Goal: Task Accomplishment & Management: Manage account settings

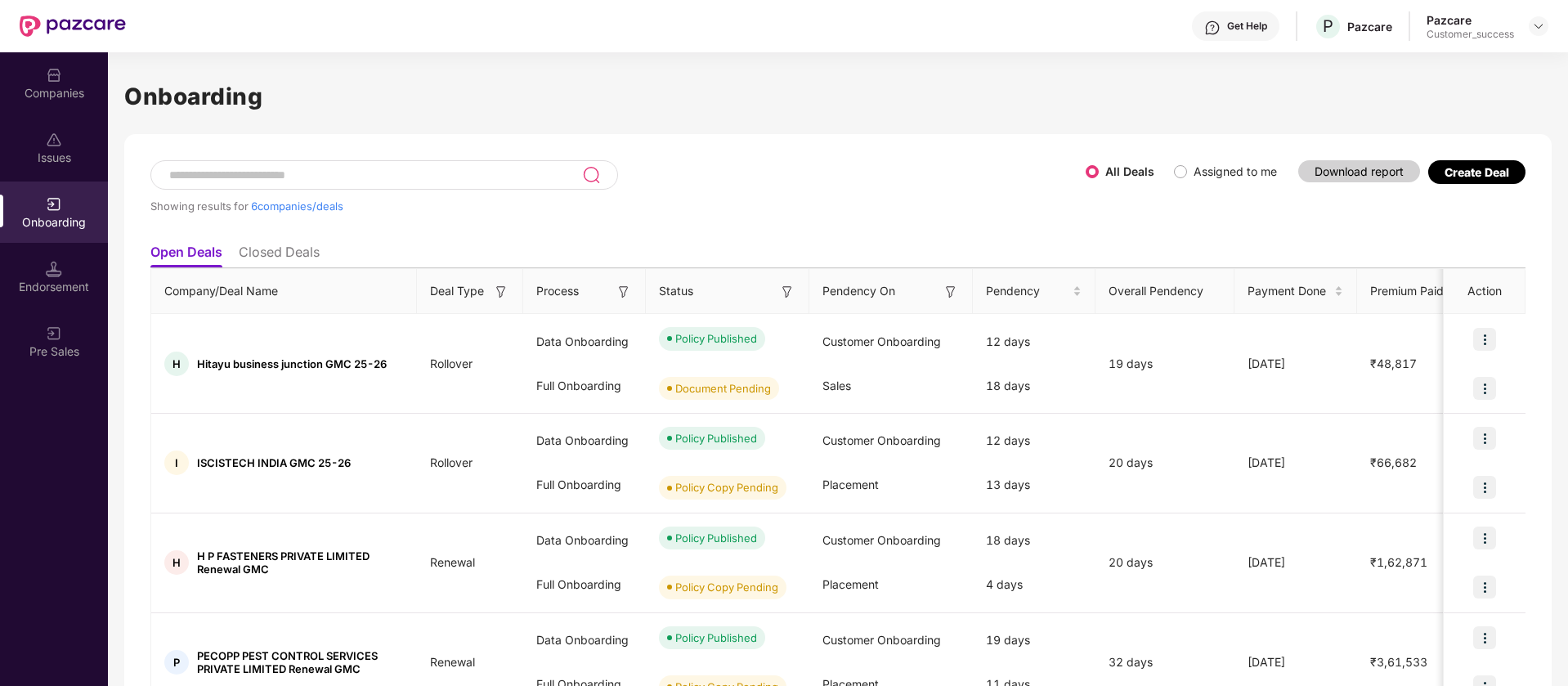
scroll to position [0, 2]
click at [65, 105] on div "Companies" at bounding box center [54, 83] width 108 height 61
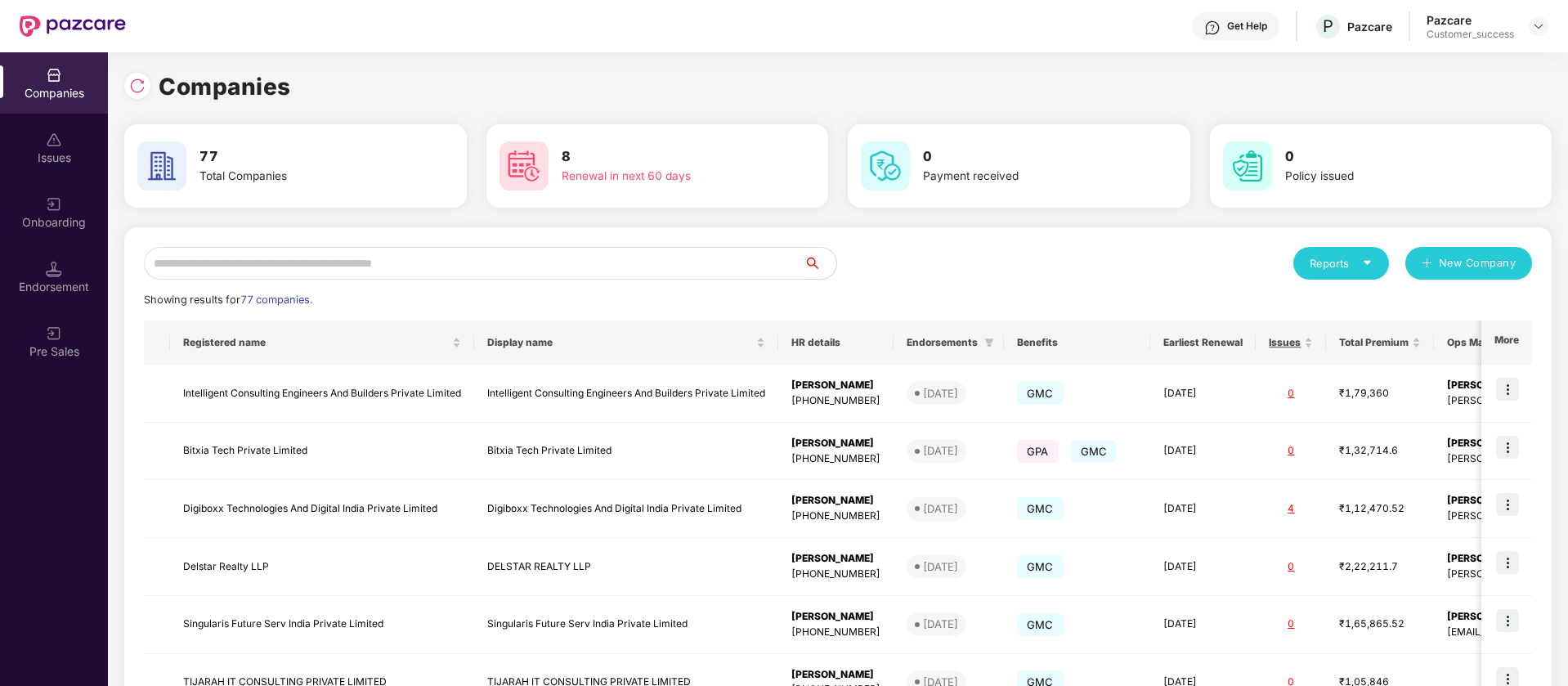
click at [285, 280] on div "Reports New Company Showing results for 77 companies. Registered name Display n…" at bounding box center [837, 624] width 1388 height 754
click at [302, 260] on input "text" at bounding box center [473, 263] width 660 height 32
paste input "******"
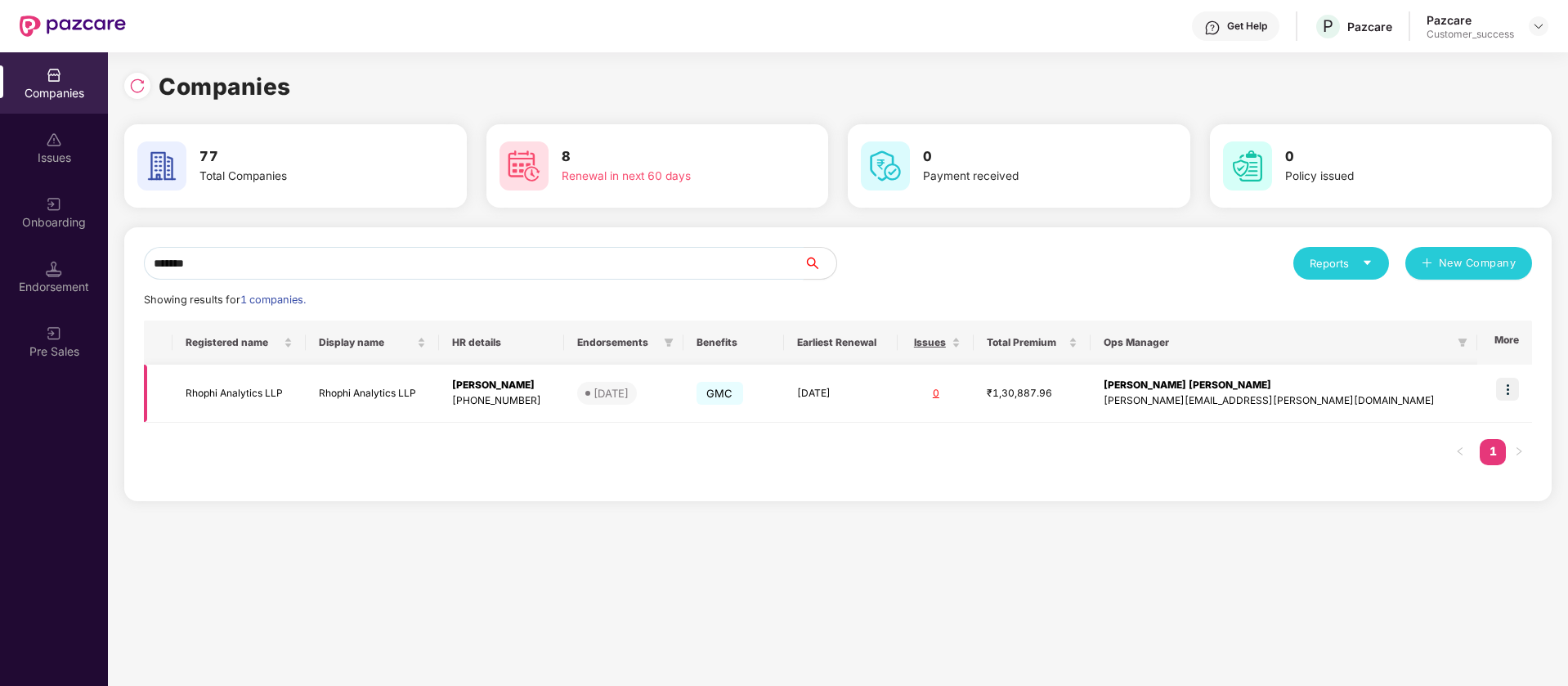
type input "******"
click at [1510, 389] on img at bounding box center [1507, 389] width 23 height 23
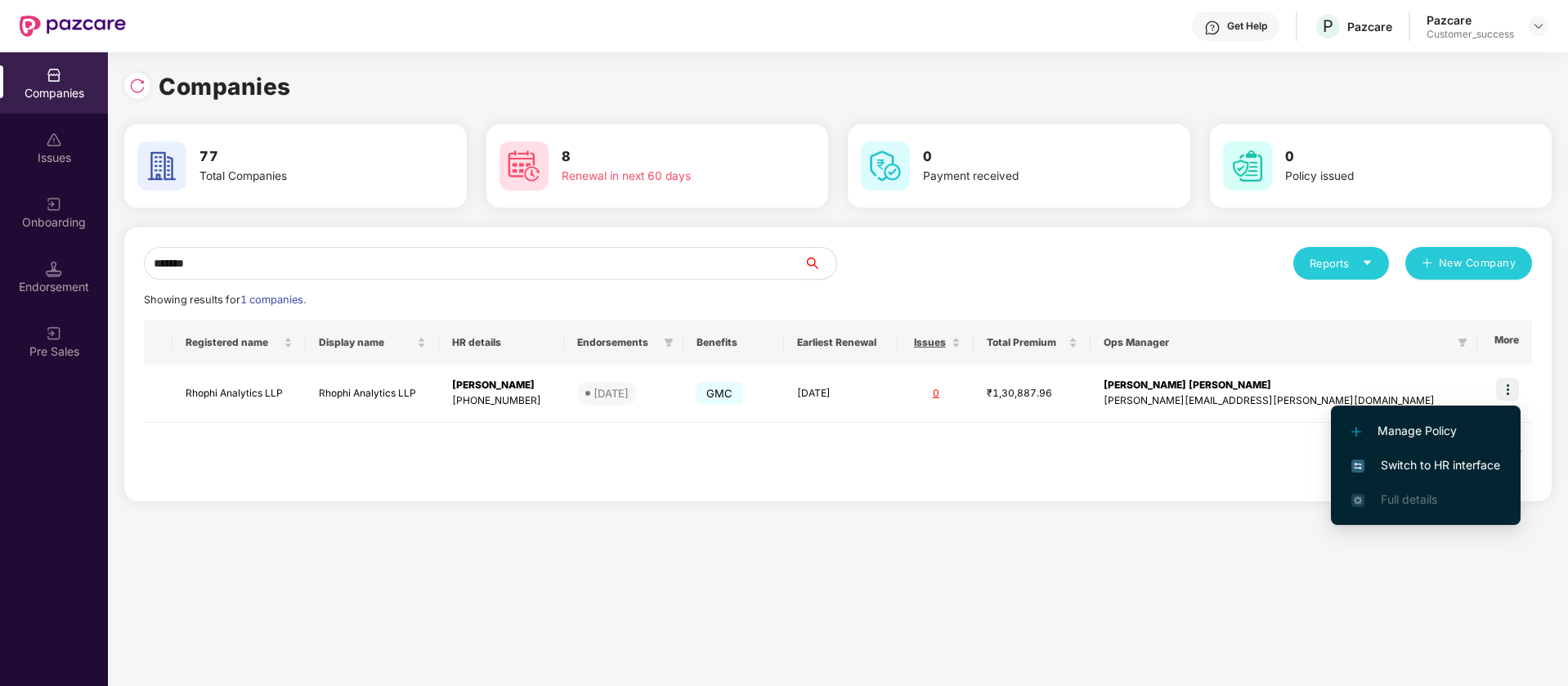
click at [1454, 474] on span "Switch to HR interface" at bounding box center [1425, 465] width 149 height 18
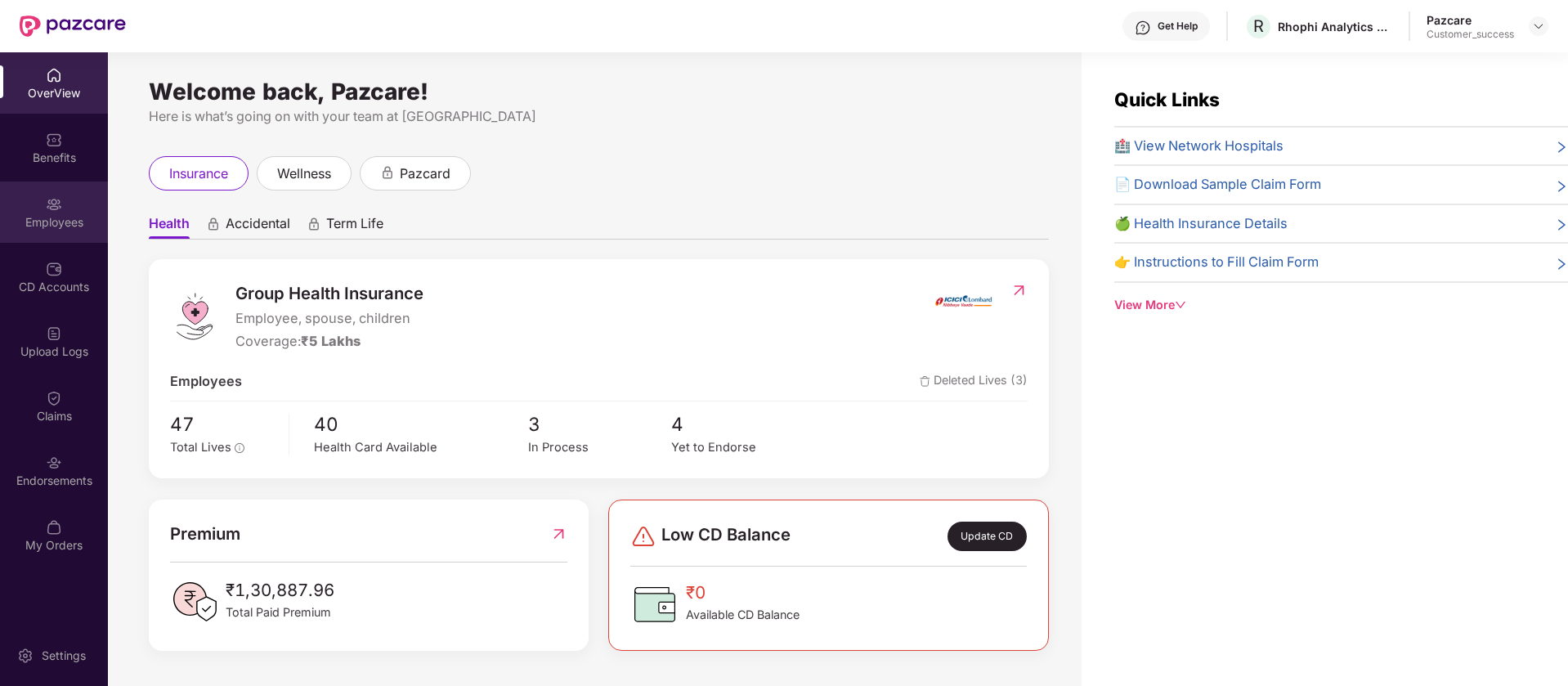
click at [39, 202] on div "Employees" at bounding box center [54, 212] width 108 height 61
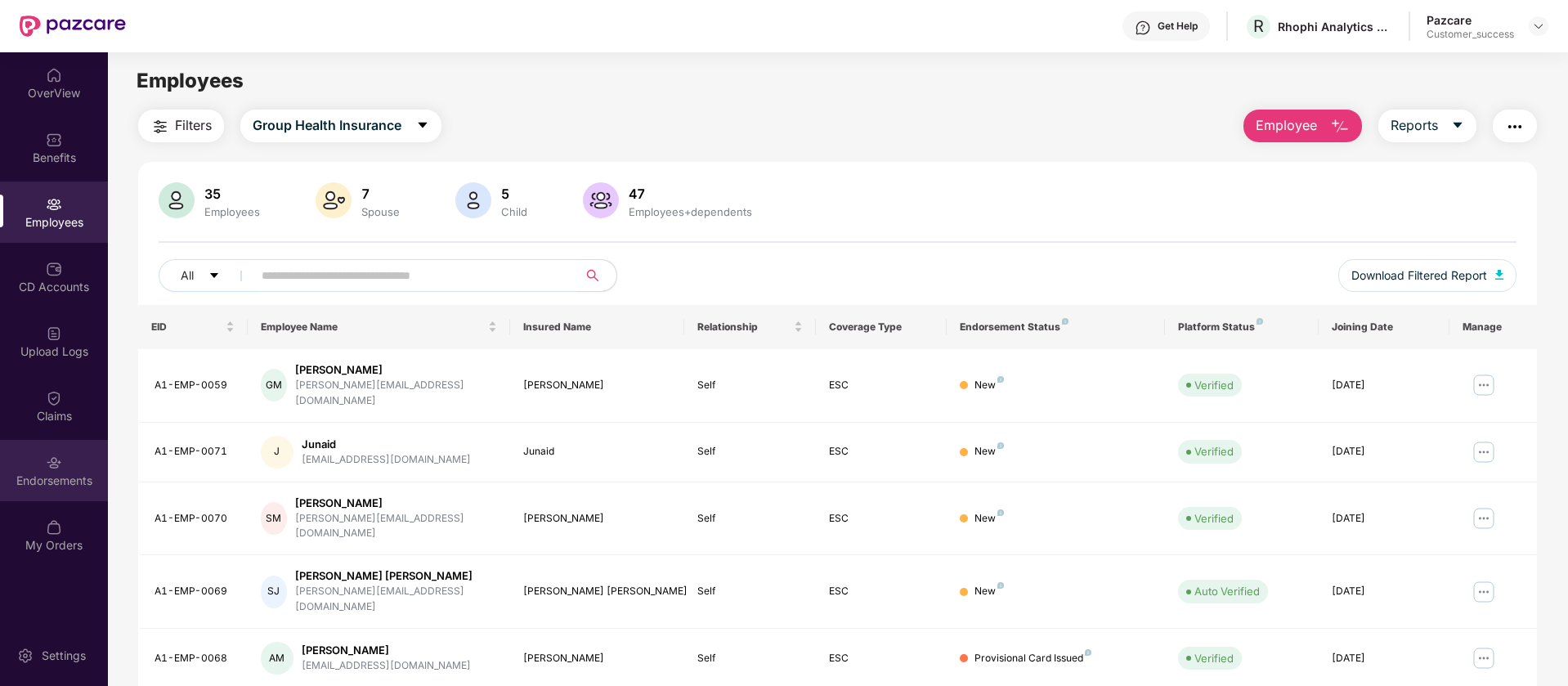
click at [71, 467] on div "Endorsements" at bounding box center [54, 470] width 108 height 61
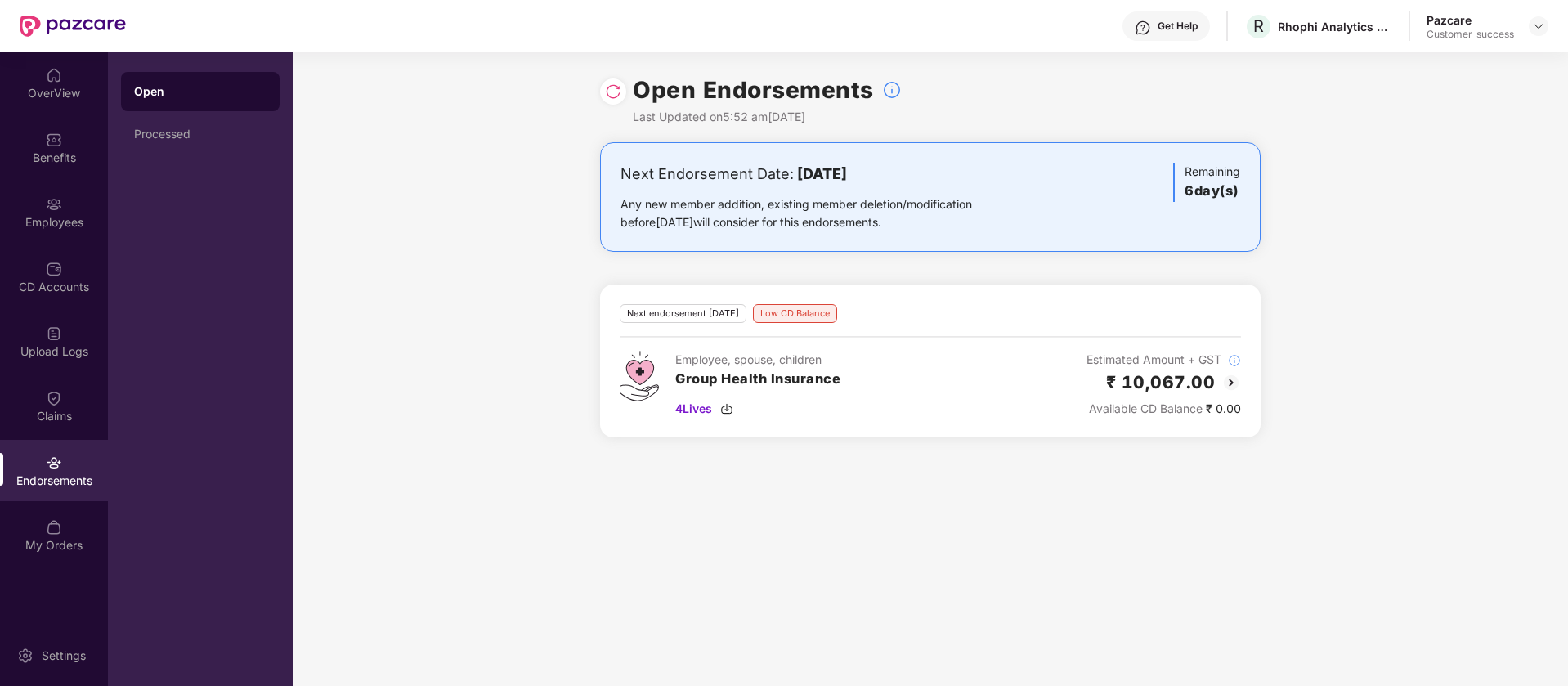
click at [607, 94] on img at bounding box center [613, 92] width 17 height 17
click at [50, 349] on div "Upload Logs" at bounding box center [54, 352] width 108 height 17
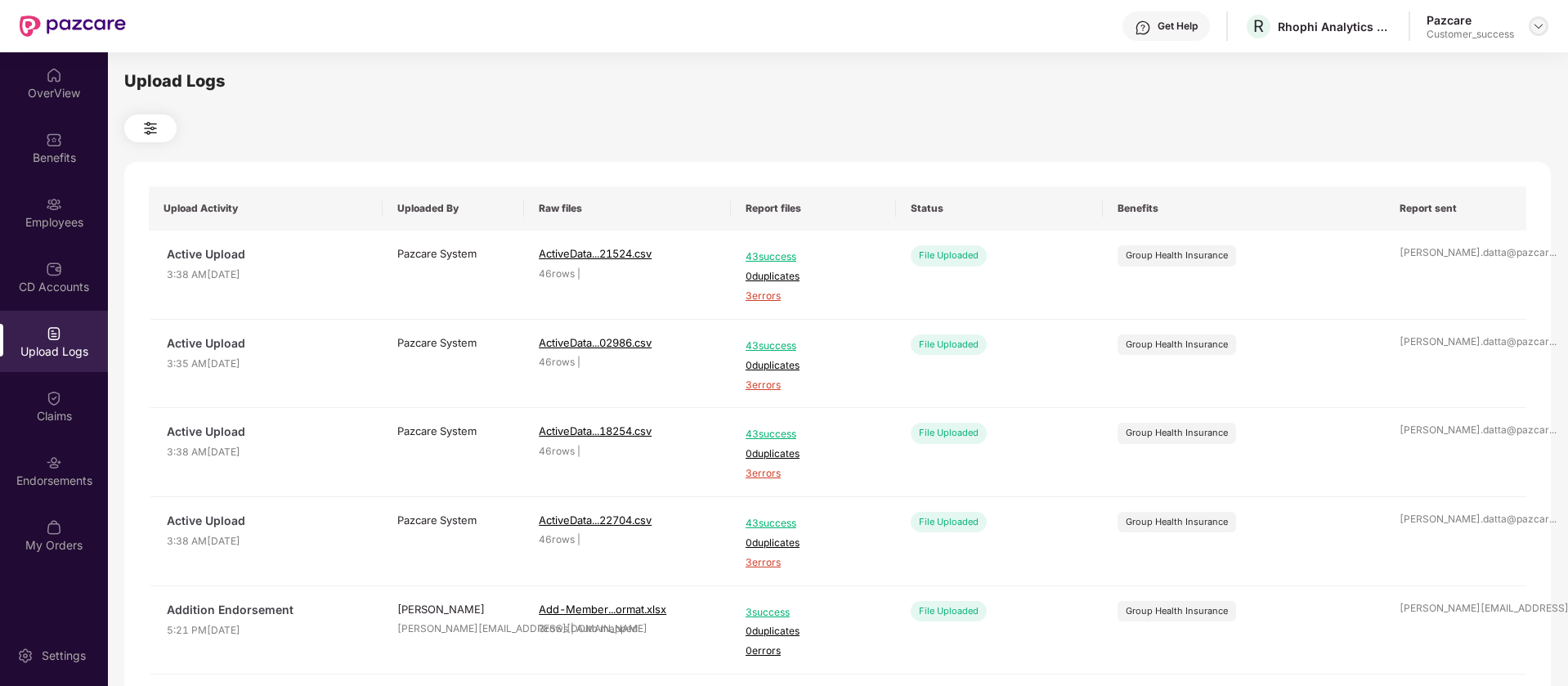
click at [1545, 18] on div at bounding box center [1539, 27] width 20 height 20
click at [1502, 57] on div "Switch to partner view" at bounding box center [1462, 65] width 212 height 32
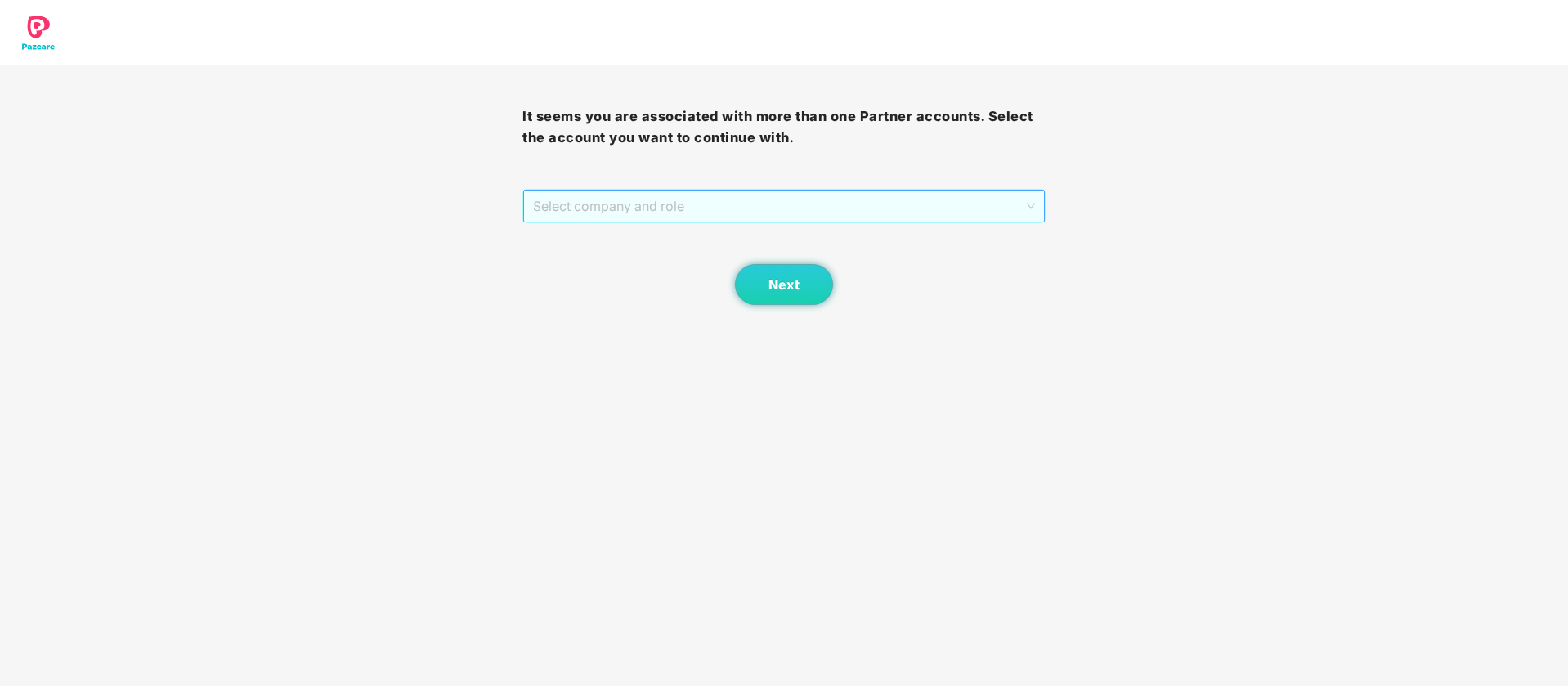
click at [761, 202] on span "Select company and role" at bounding box center [783, 206] width 501 height 31
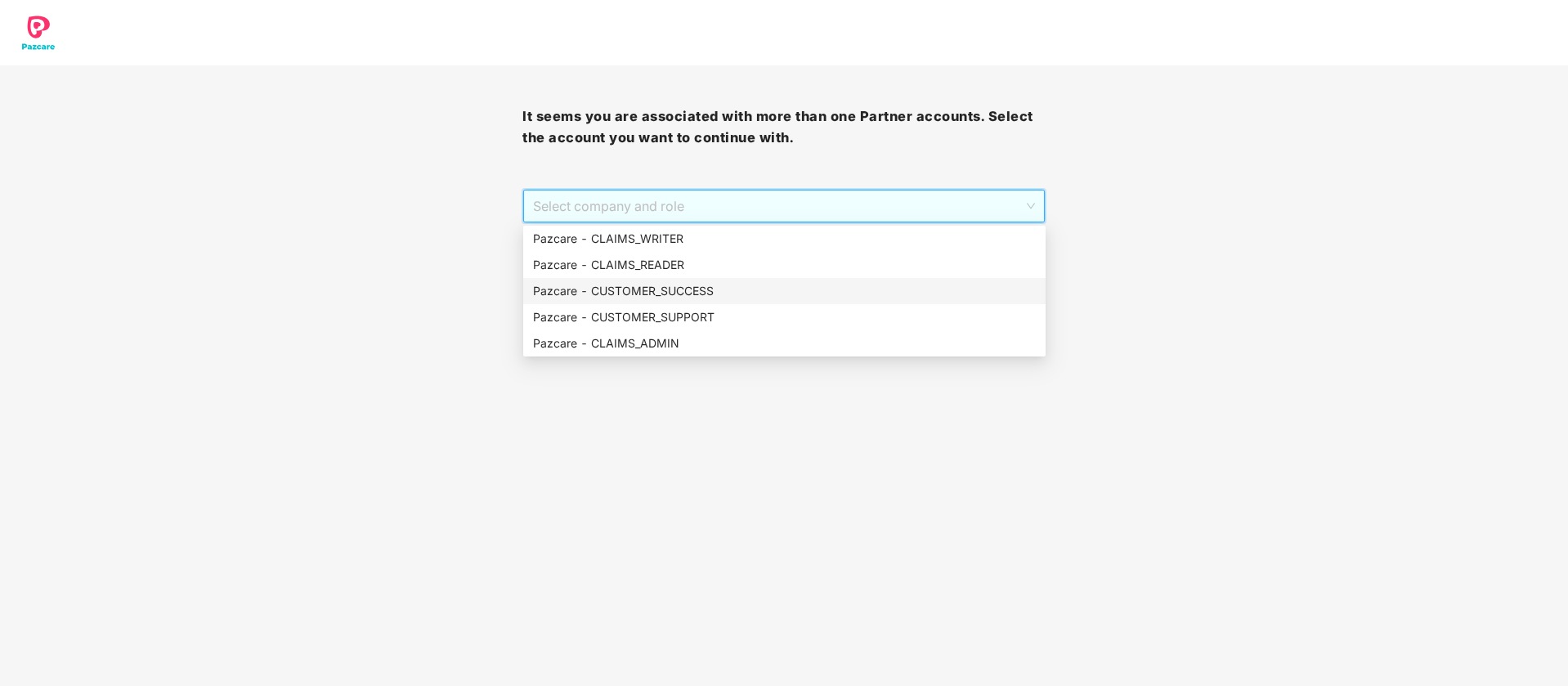
click at [697, 285] on div "Pazcare - CUSTOMER_SUCCESS" at bounding box center [784, 291] width 503 height 18
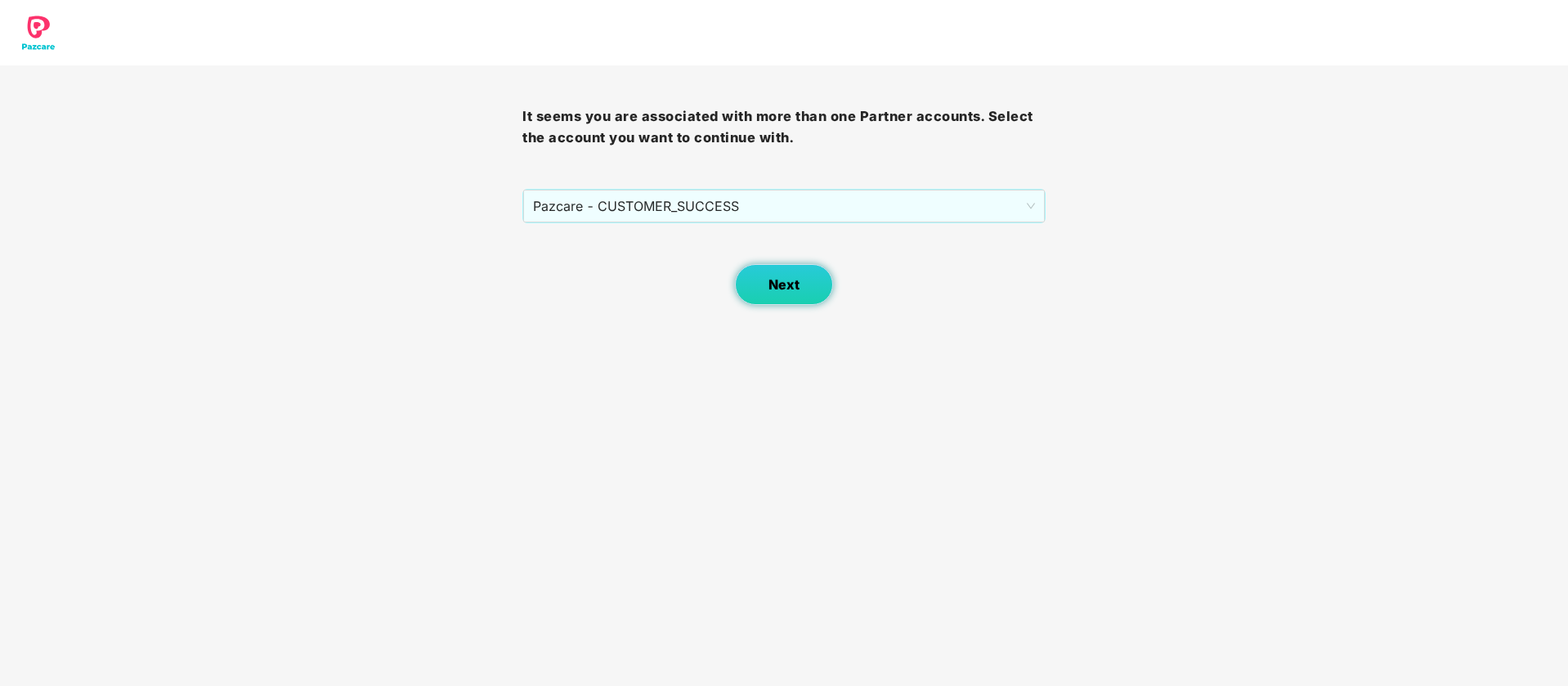
click at [815, 305] on body "It seems you are associated with more than one Partner accounts. Select the acc…" at bounding box center [784, 343] width 1568 height 686
click at [808, 293] on button "Next" at bounding box center [784, 284] width 98 height 41
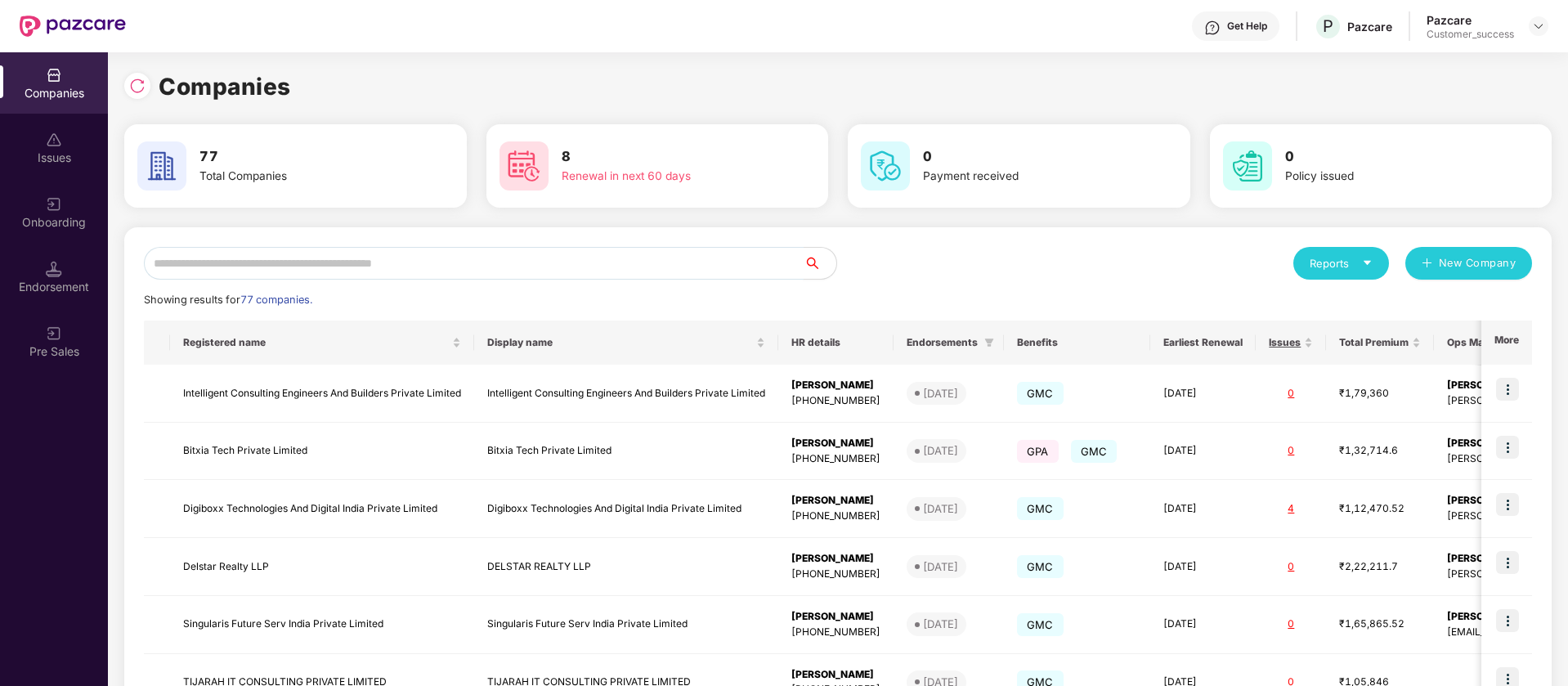
click at [496, 265] on input "text" at bounding box center [473, 263] width 660 height 32
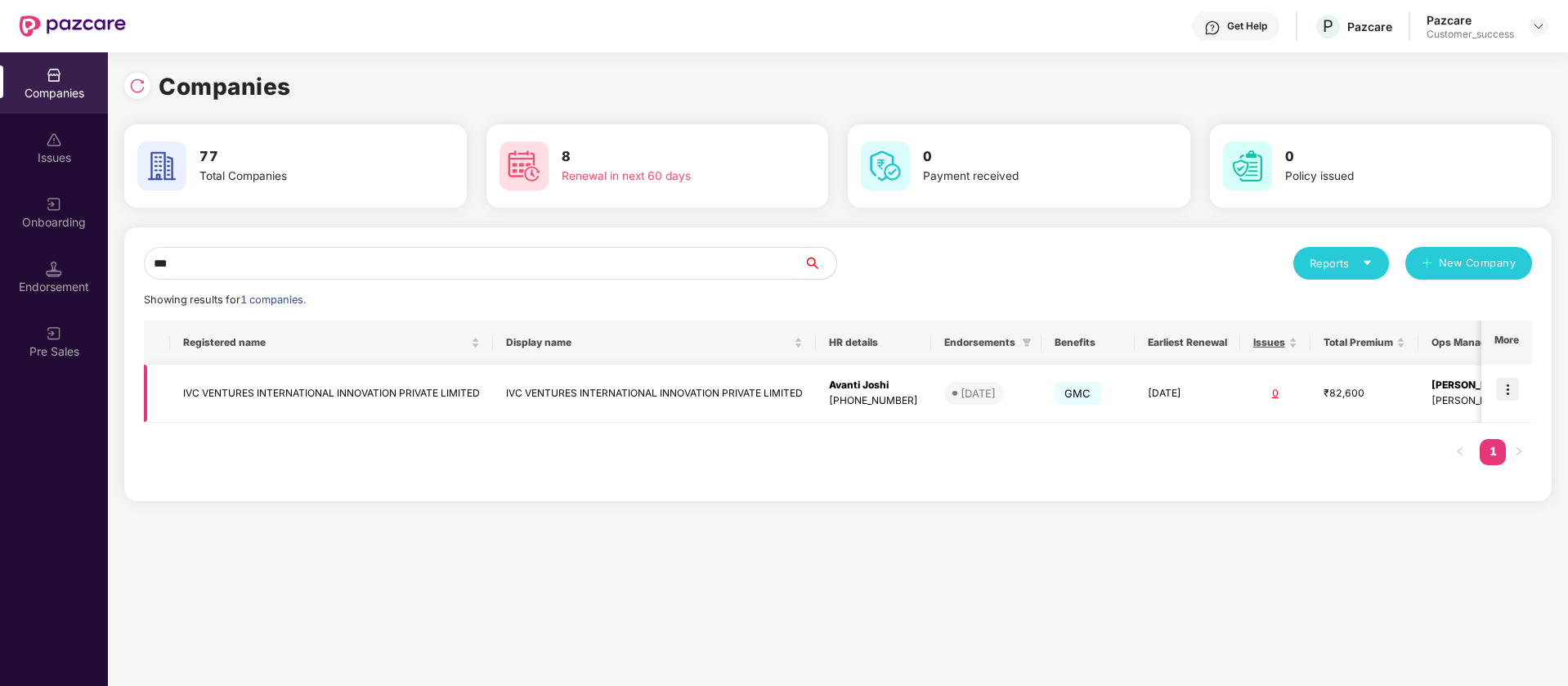
type input "***"
click at [1512, 384] on img at bounding box center [1507, 389] width 23 height 23
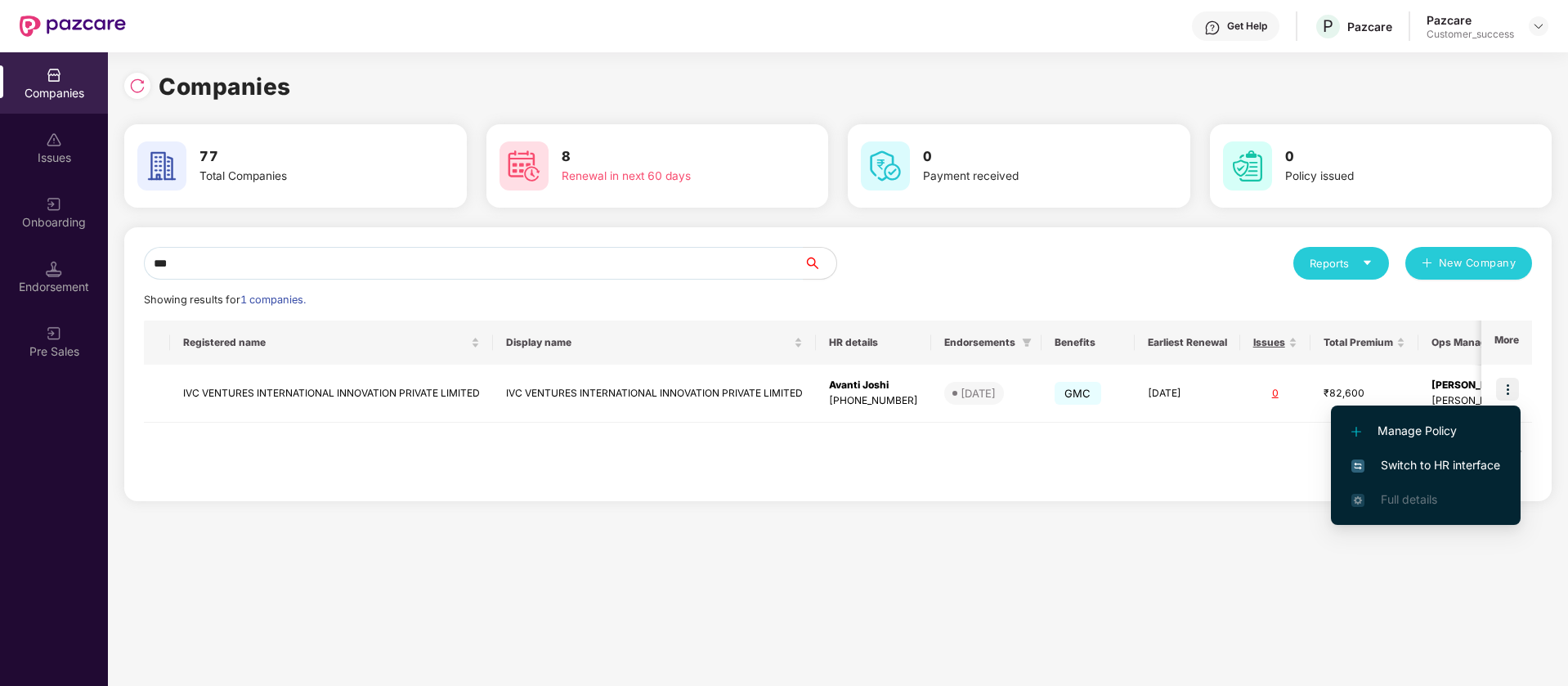
click at [1483, 470] on span "Switch to HR interface" at bounding box center [1425, 465] width 149 height 18
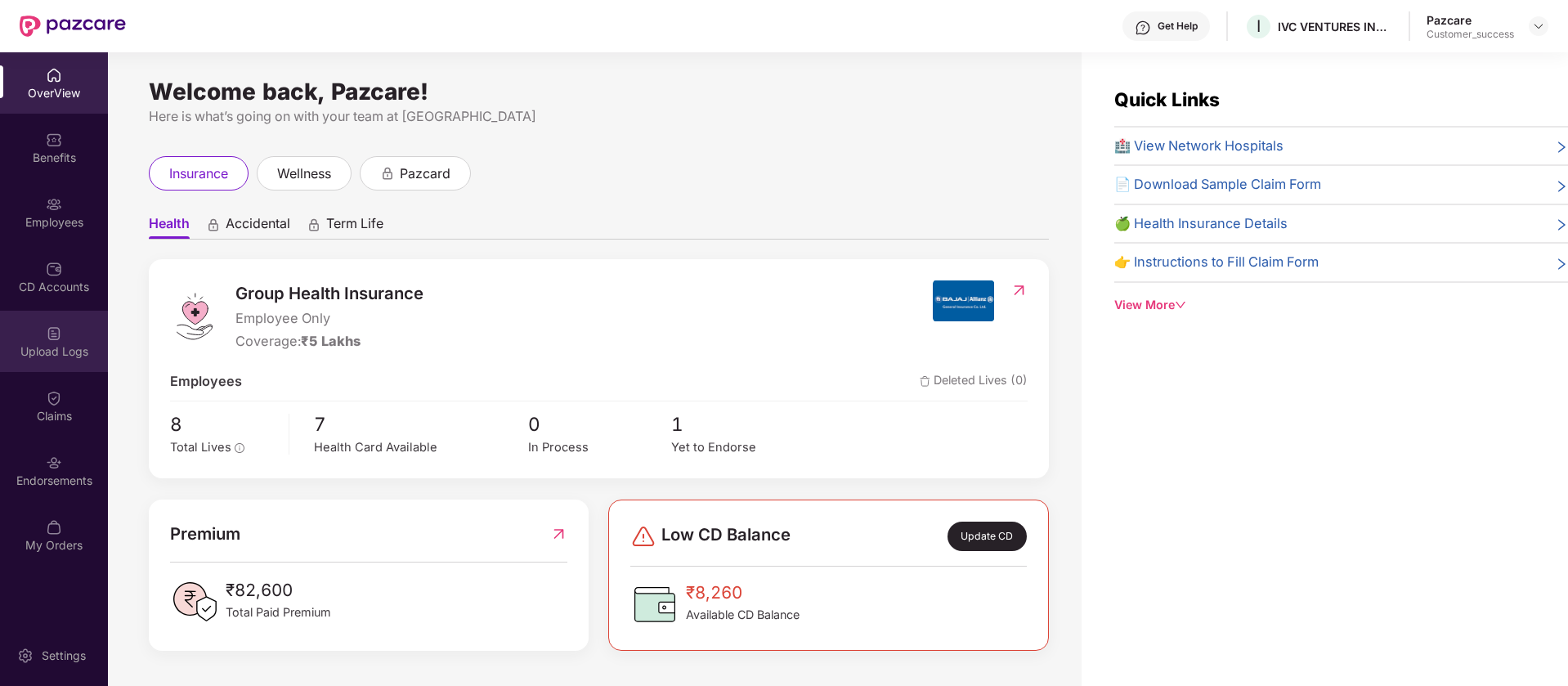
click at [61, 348] on div "Upload Logs" at bounding box center [54, 352] width 108 height 17
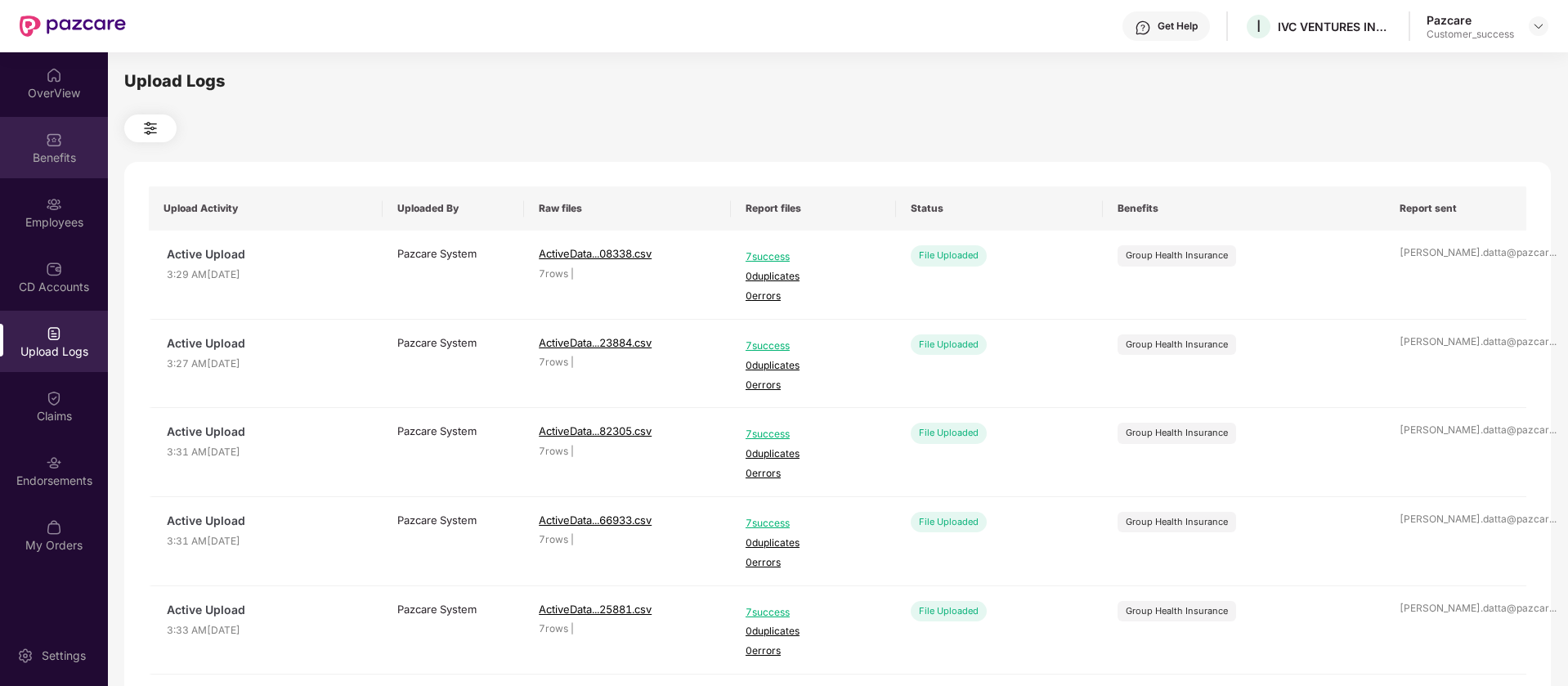
click at [66, 149] on div "Benefits" at bounding box center [54, 158] width 108 height 17
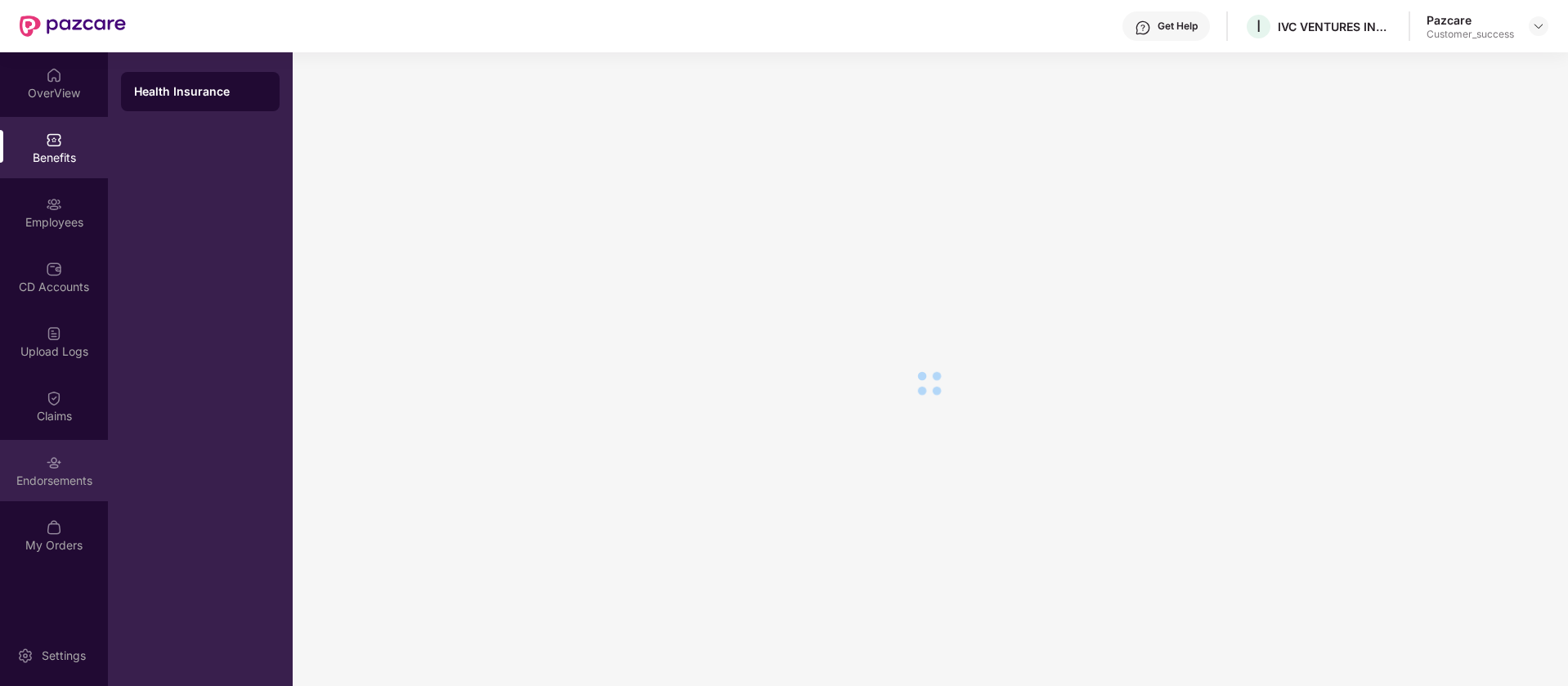
click at [72, 455] on div "Endorsements" at bounding box center [54, 470] width 108 height 61
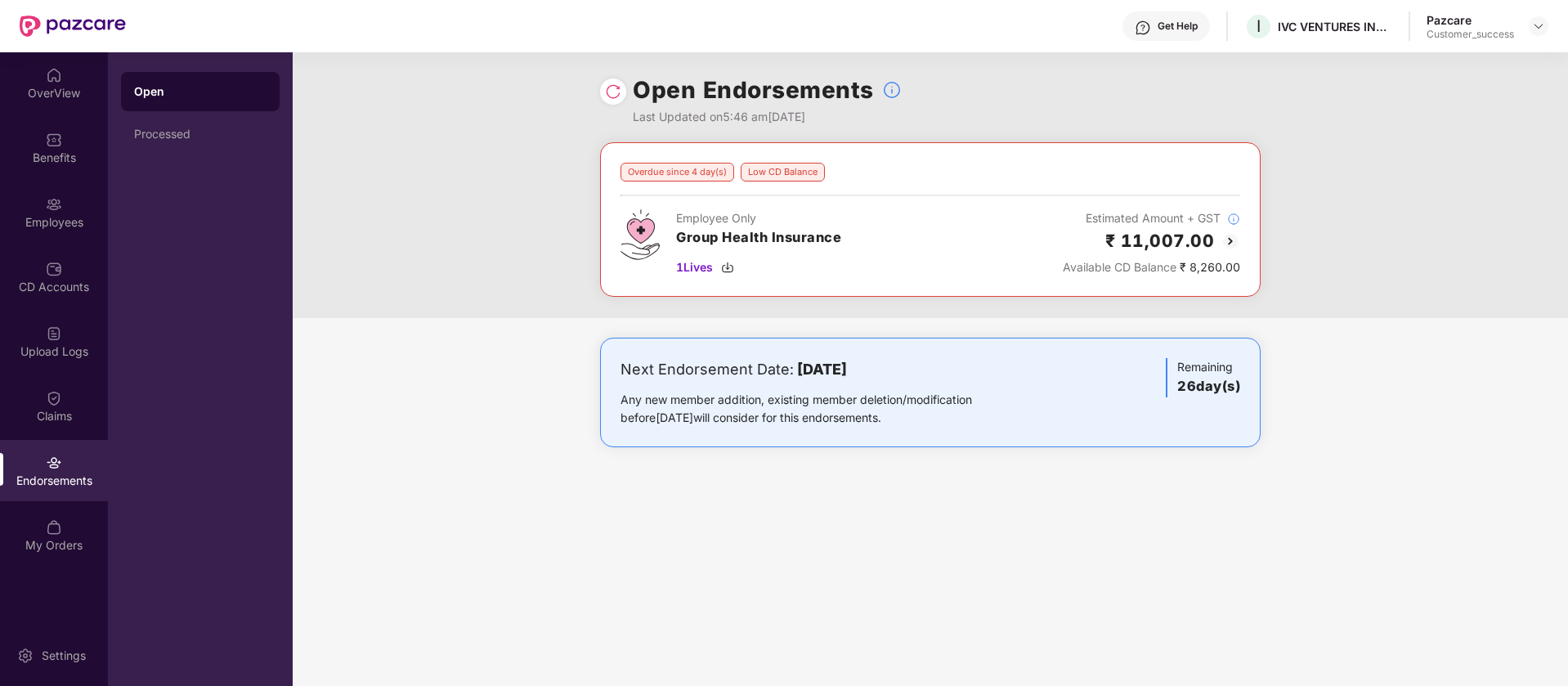
click at [1233, 240] on img at bounding box center [1230, 241] width 20 height 20
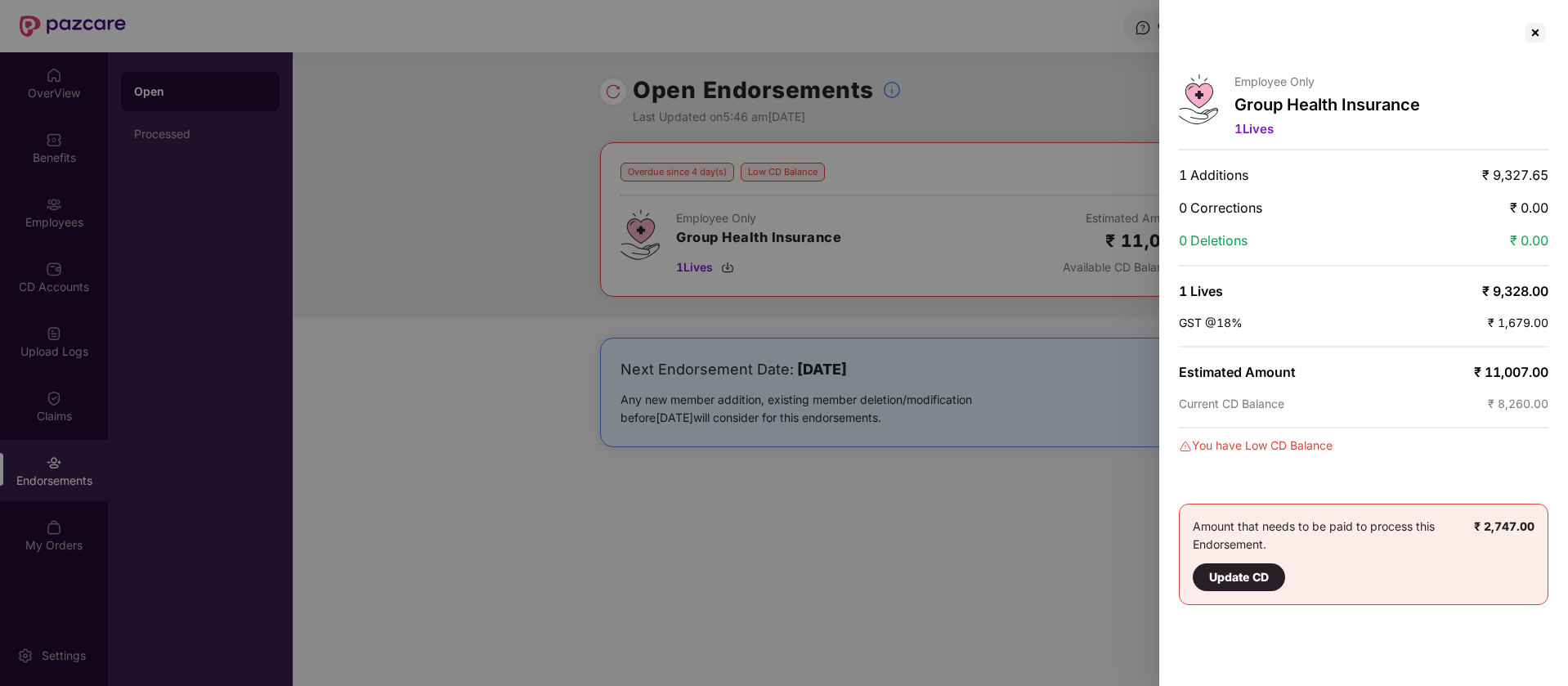
click at [1084, 4] on div at bounding box center [784, 343] width 1568 height 686
click at [1541, 33] on div at bounding box center [1536, 33] width 27 height 27
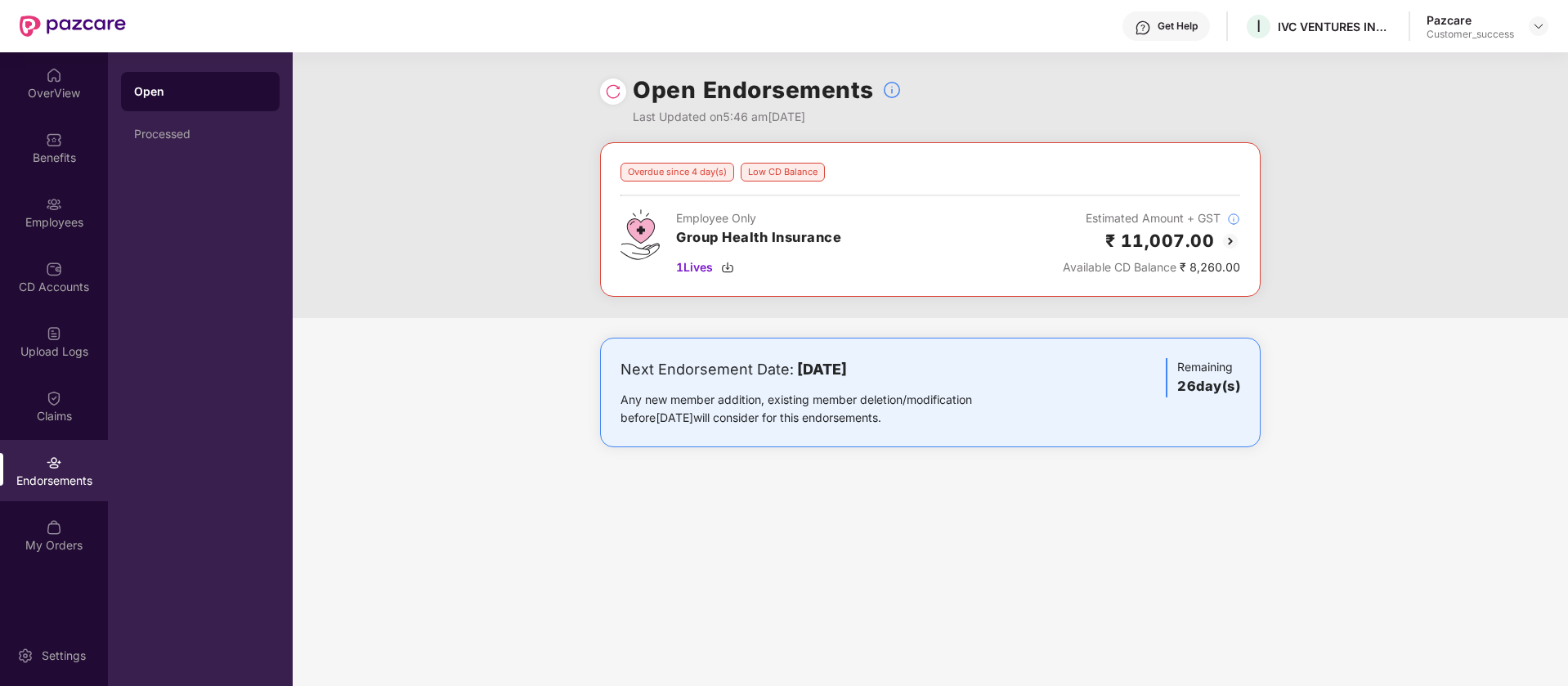
click at [1234, 244] on img at bounding box center [1230, 241] width 20 height 20
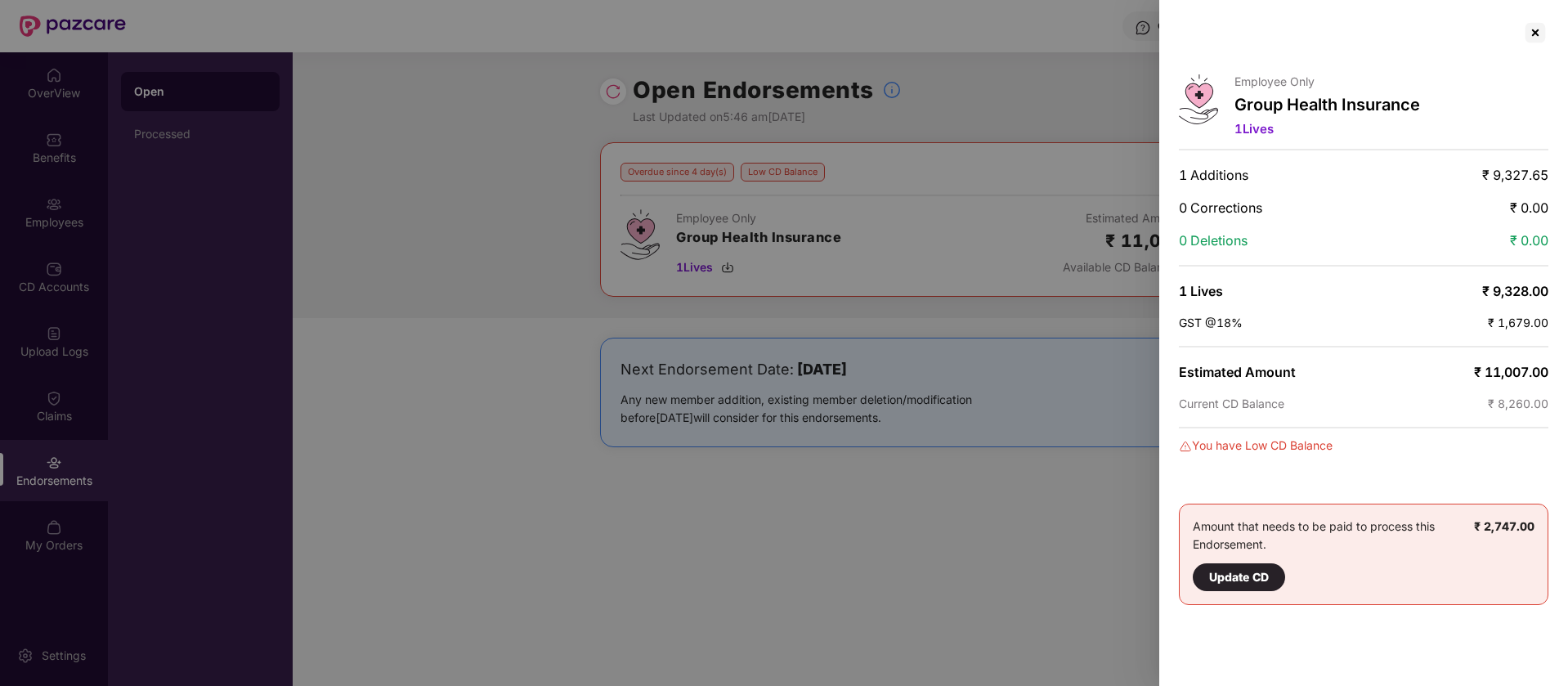
click at [1253, 575] on div "Update CD" at bounding box center [1239, 577] width 60 height 18
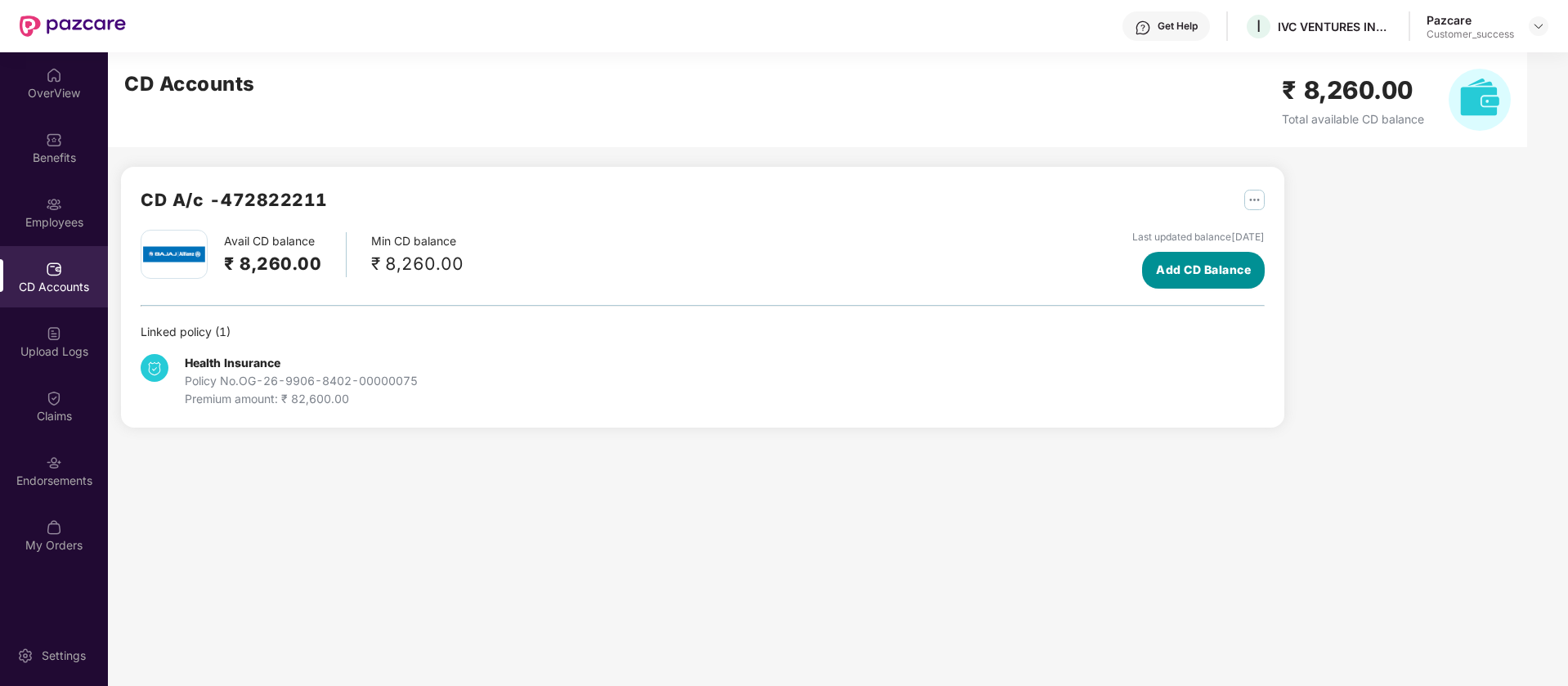
click at [1192, 280] on button "Add CD Balance" at bounding box center [1204, 270] width 123 height 36
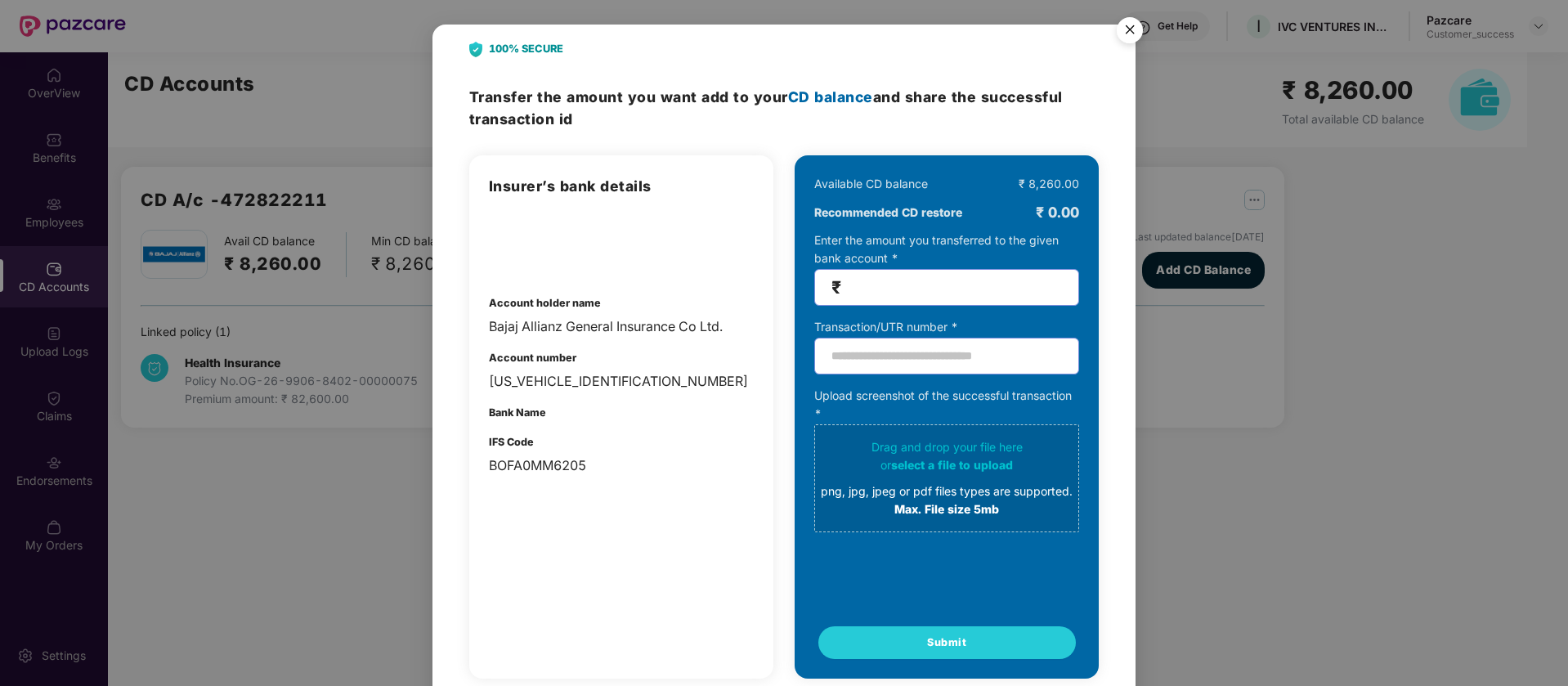
click at [951, 292] on input "number" at bounding box center [953, 287] width 217 height 19
click at [1126, 36] on img "Close" at bounding box center [1129, 32] width 46 height 46
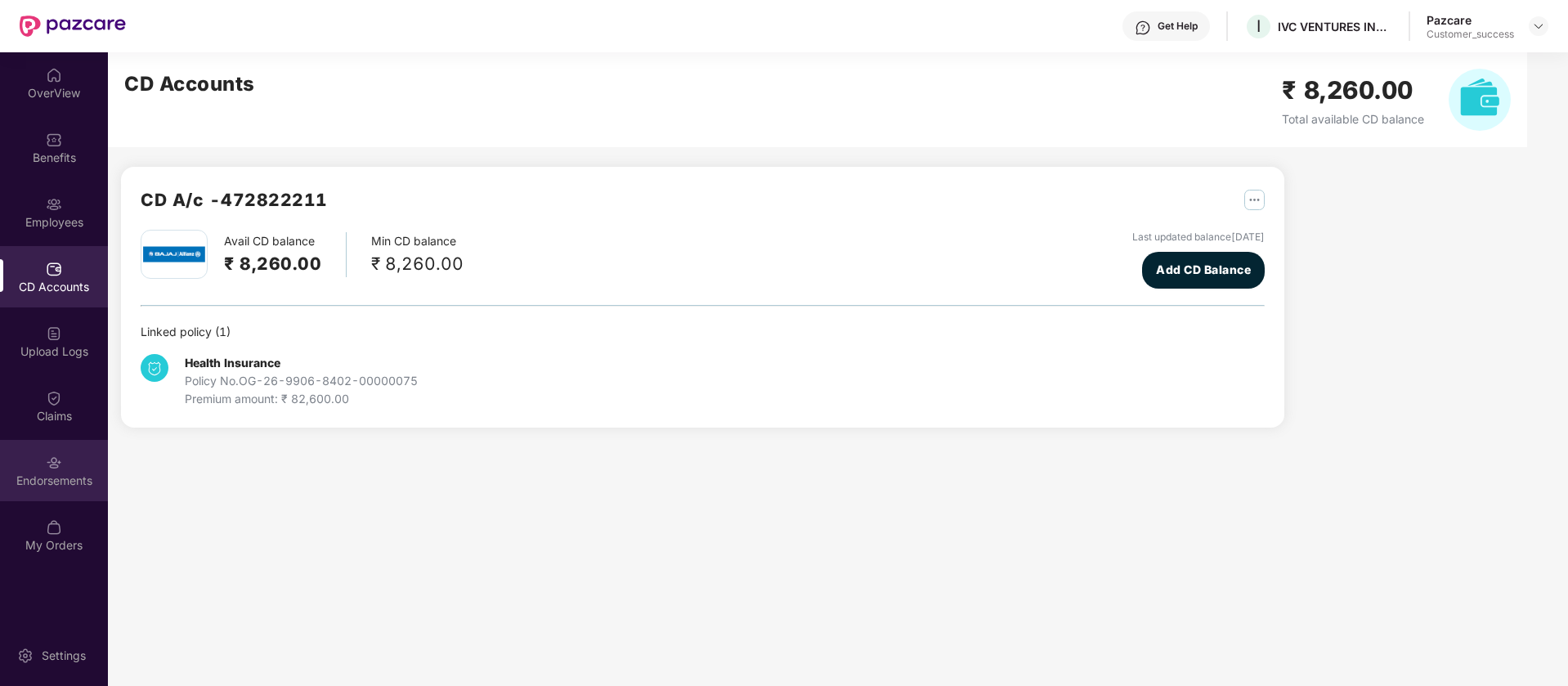
click at [35, 479] on div "Endorsements" at bounding box center [54, 481] width 108 height 17
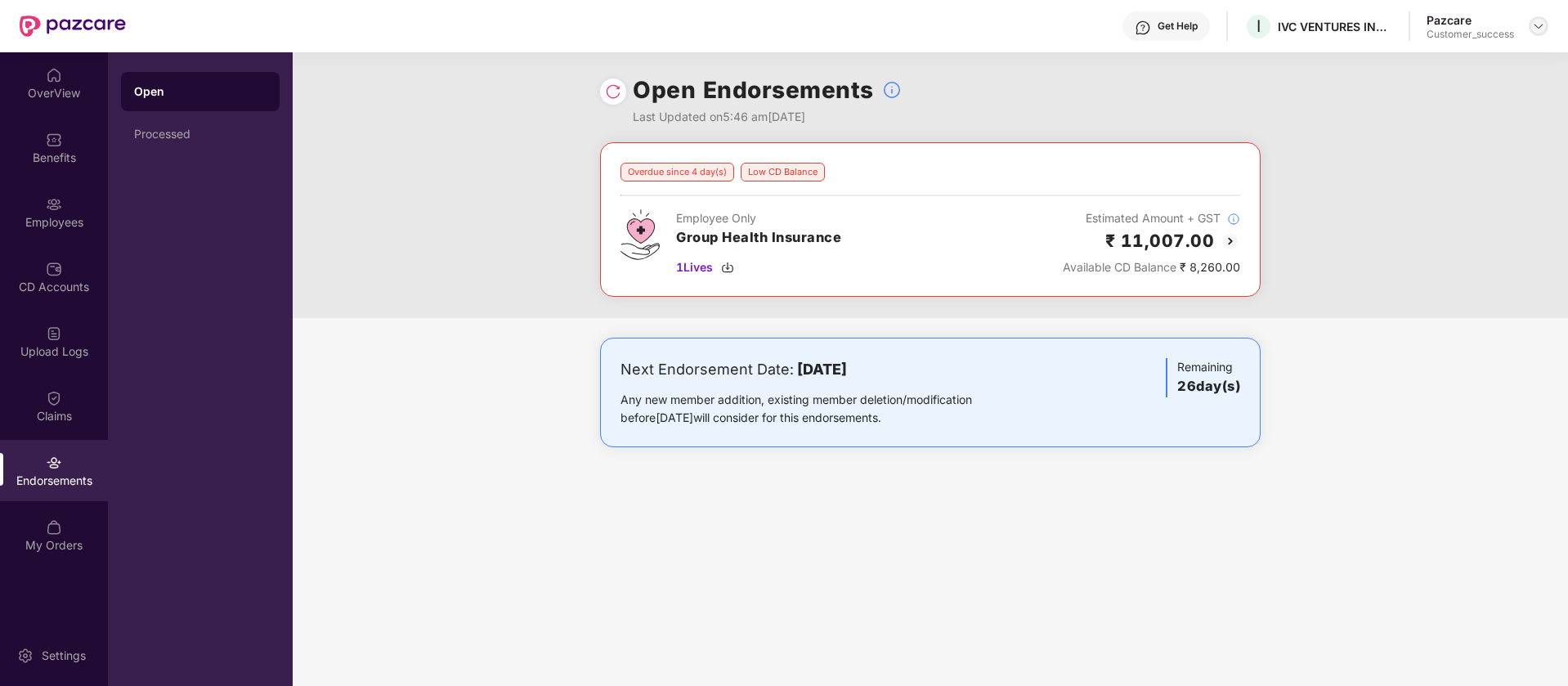
click at [1536, 20] on img at bounding box center [1539, 27] width 13 height 13
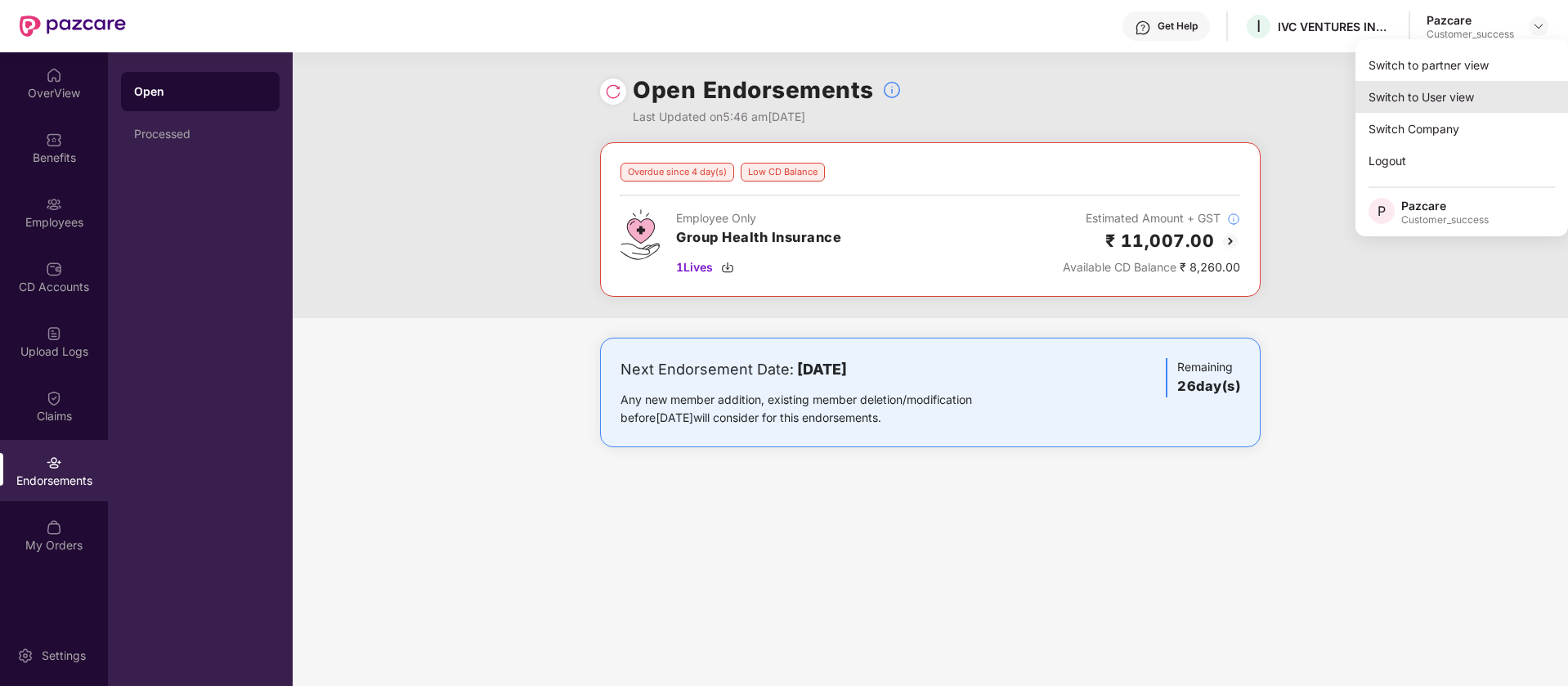
click at [1487, 101] on div "Switch to User view" at bounding box center [1462, 97] width 212 height 32
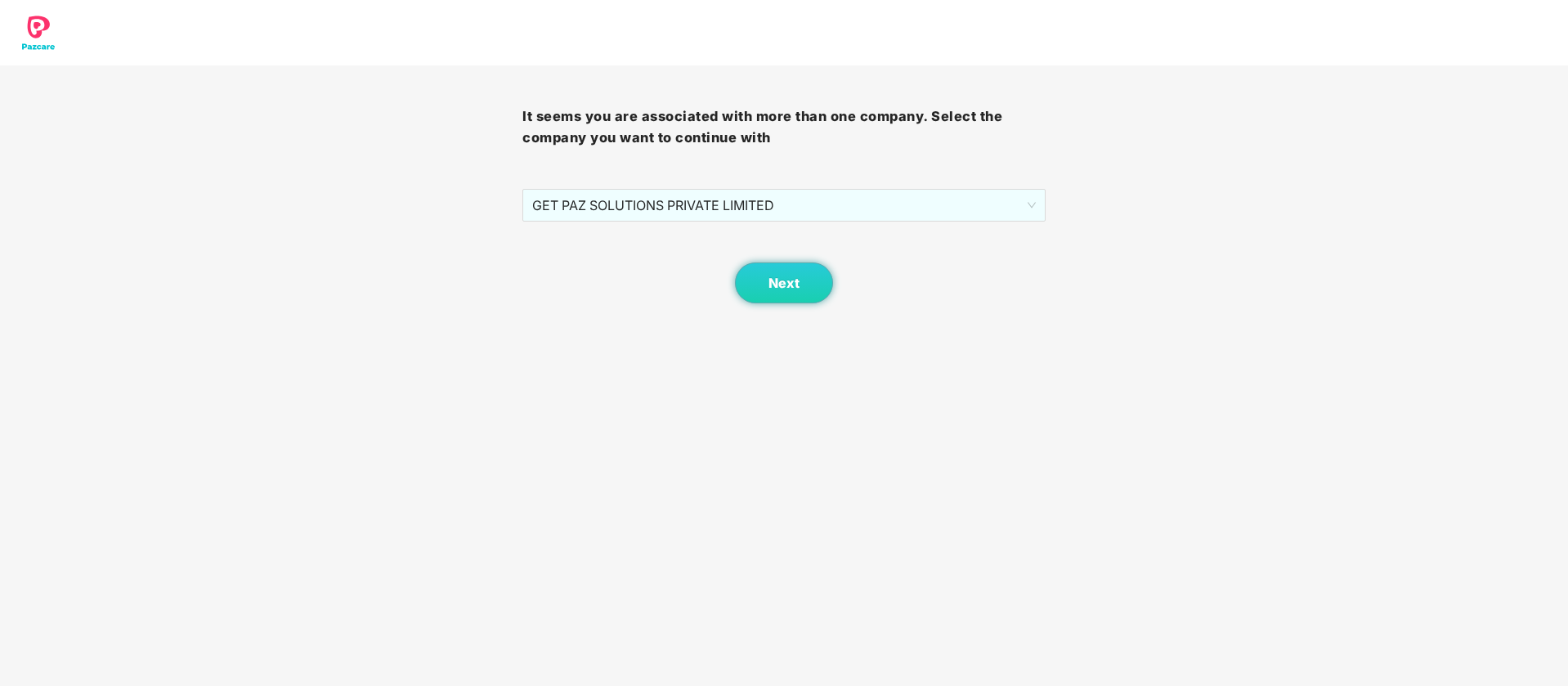
click at [868, 304] on body "It seems you are associated with more than one company. Select the company you …" at bounding box center [784, 343] width 1568 height 686
click at [750, 283] on button "Next" at bounding box center [784, 282] width 98 height 41
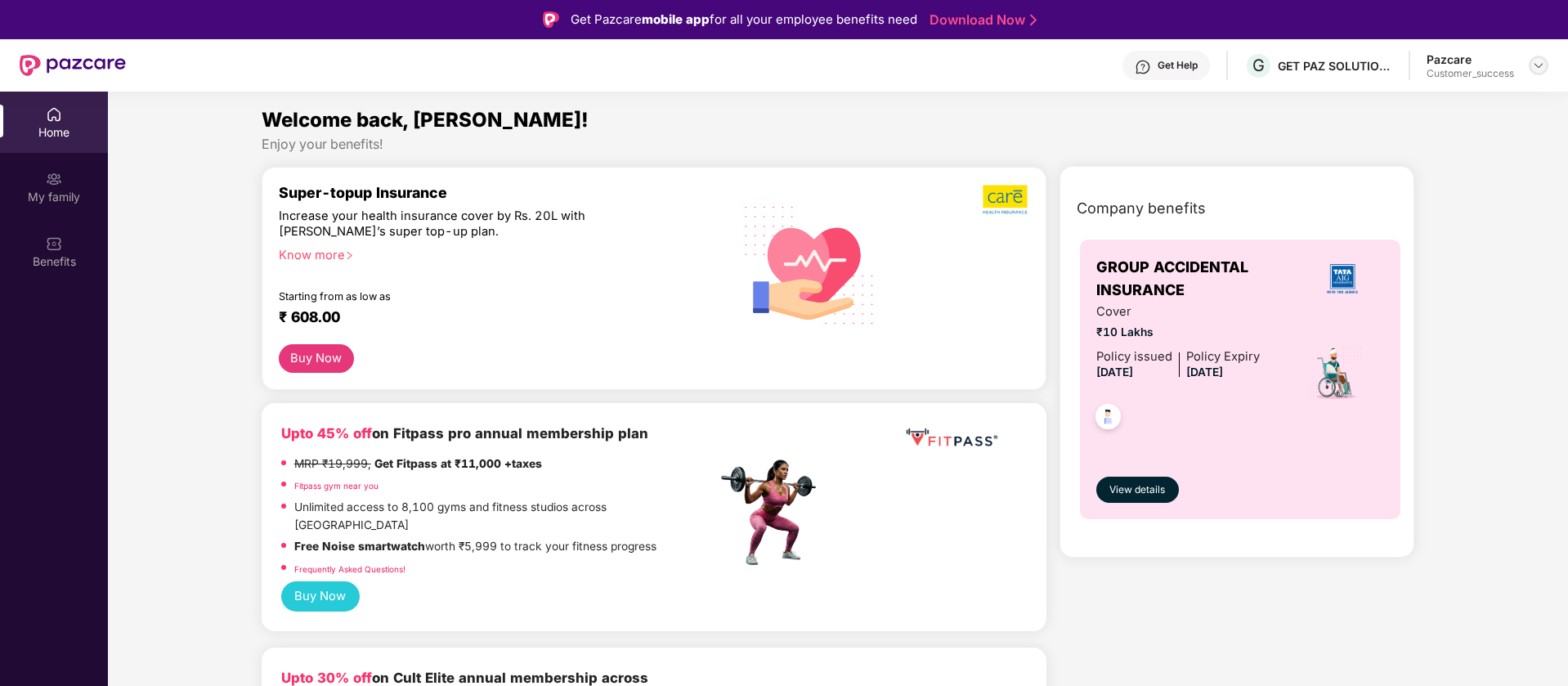
click at [1536, 66] on img at bounding box center [1539, 66] width 13 height 13
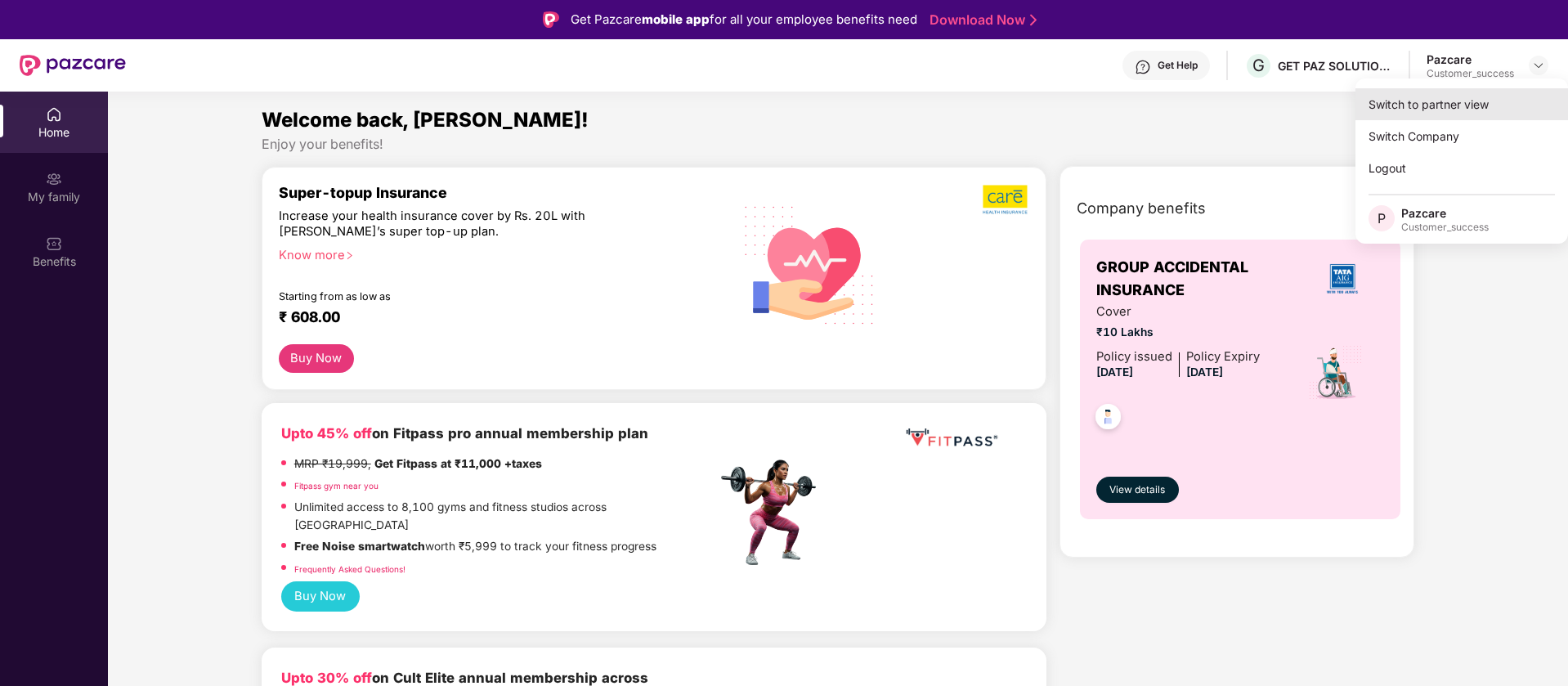
click at [1482, 106] on div "Switch to partner view" at bounding box center [1462, 104] width 212 height 32
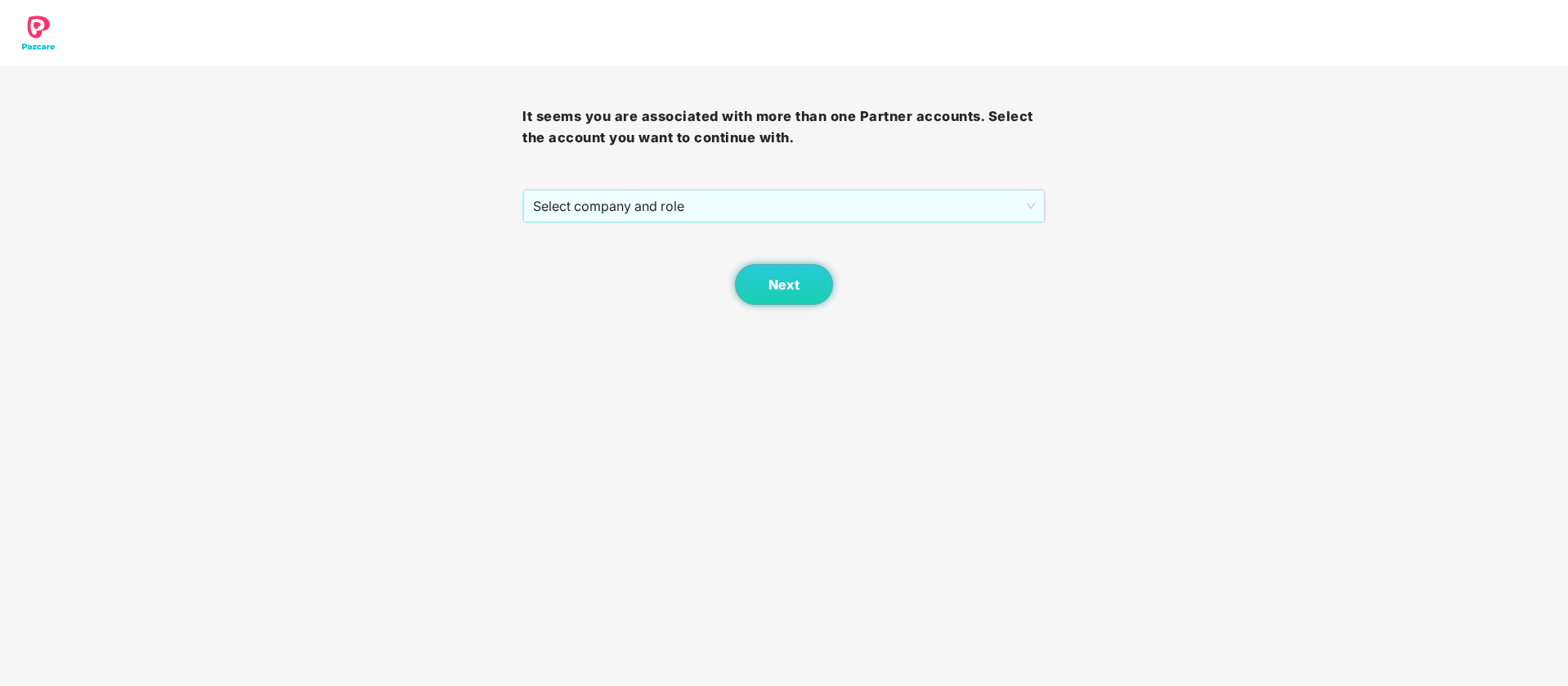
click at [795, 178] on div "It seems you are associated with more than one Partner accounts. Select the acc…" at bounding box center [784, 185] width 523 height 240
click at [778, 206] on span "Select company and role" at bounding box center [783, 206] width 501 height 31
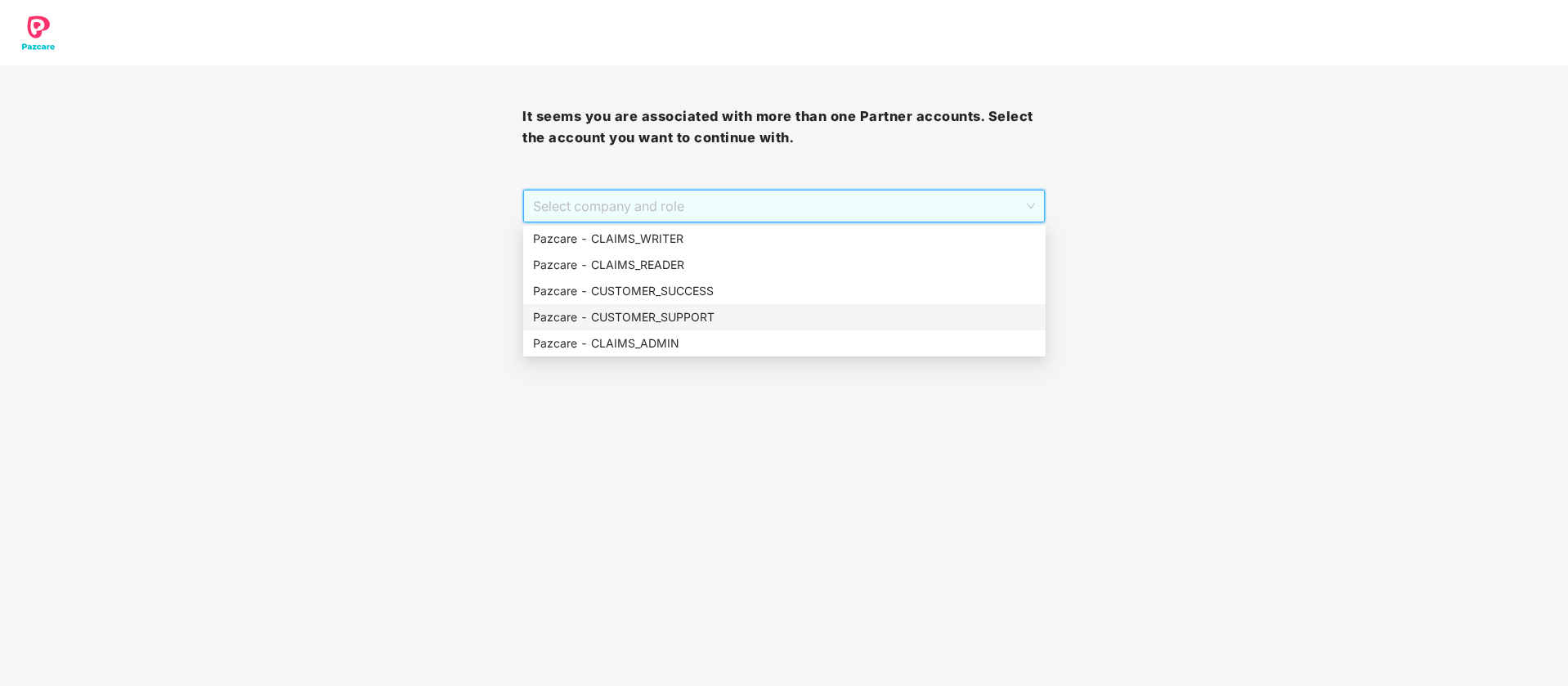
click at [699, 324] on div "Pazcare - CUSTOMER_SUPPORT" at bounding box center [784, 317] width 503 height 18
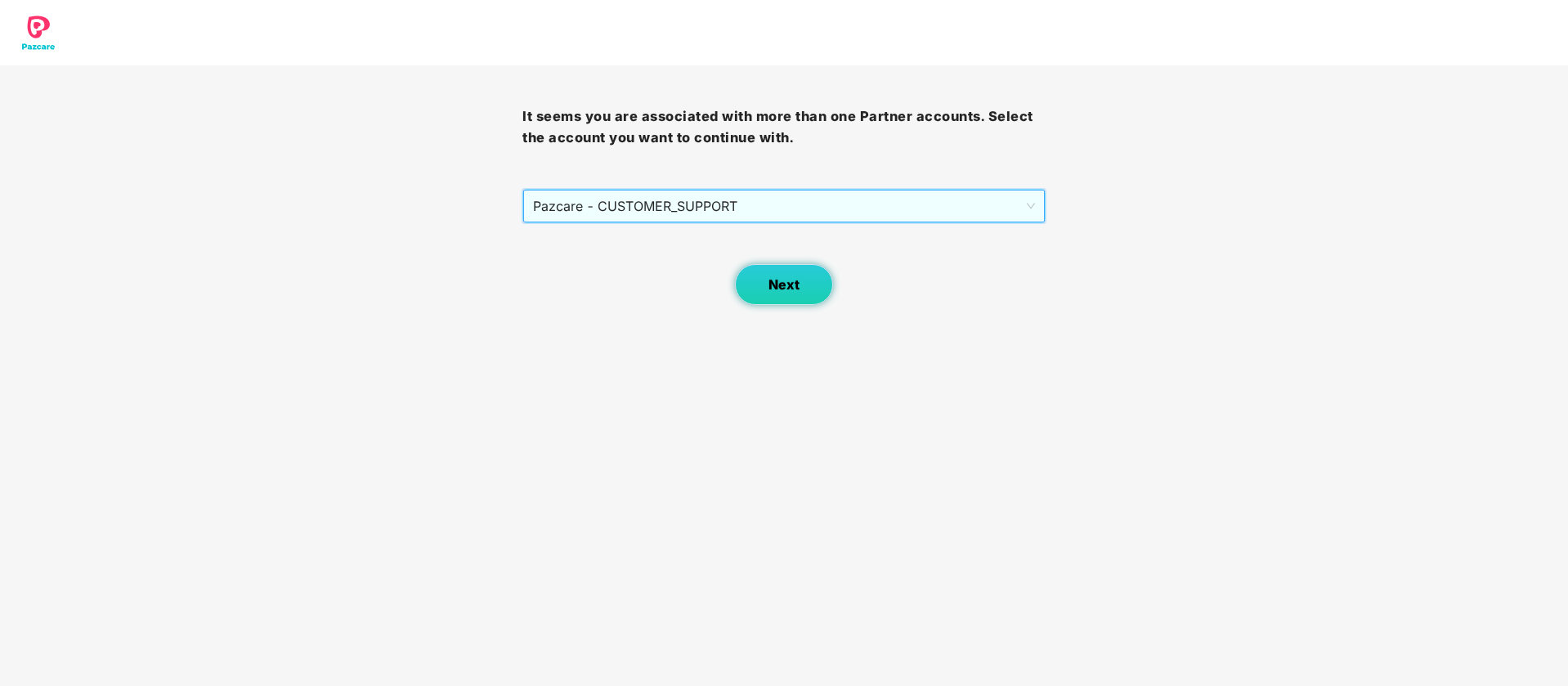
click at [755, 294] on button "Next" at bounding box center [784, 284] width 98 height 41
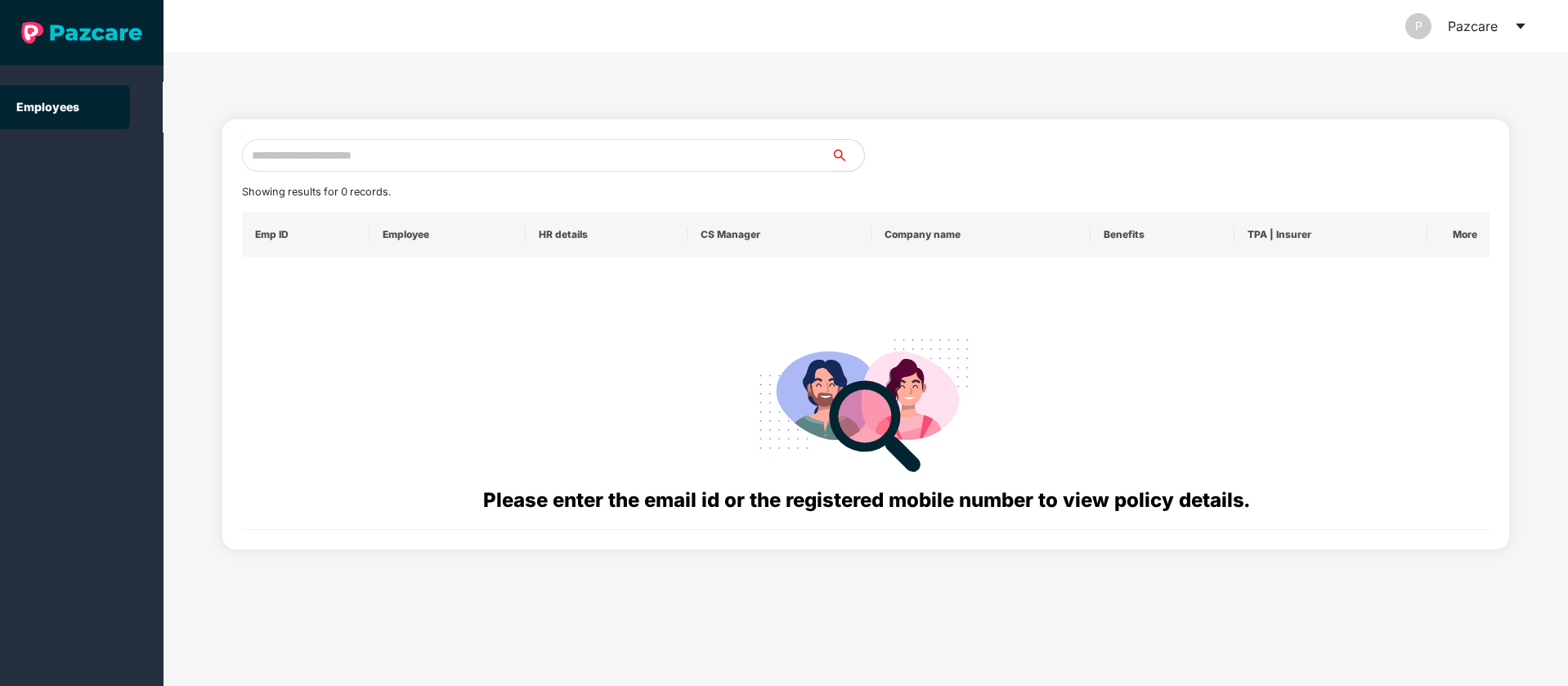
click at [381, 160] on input "text" at bounding box center [537, 155] width 589 height 32
paste input "**********"
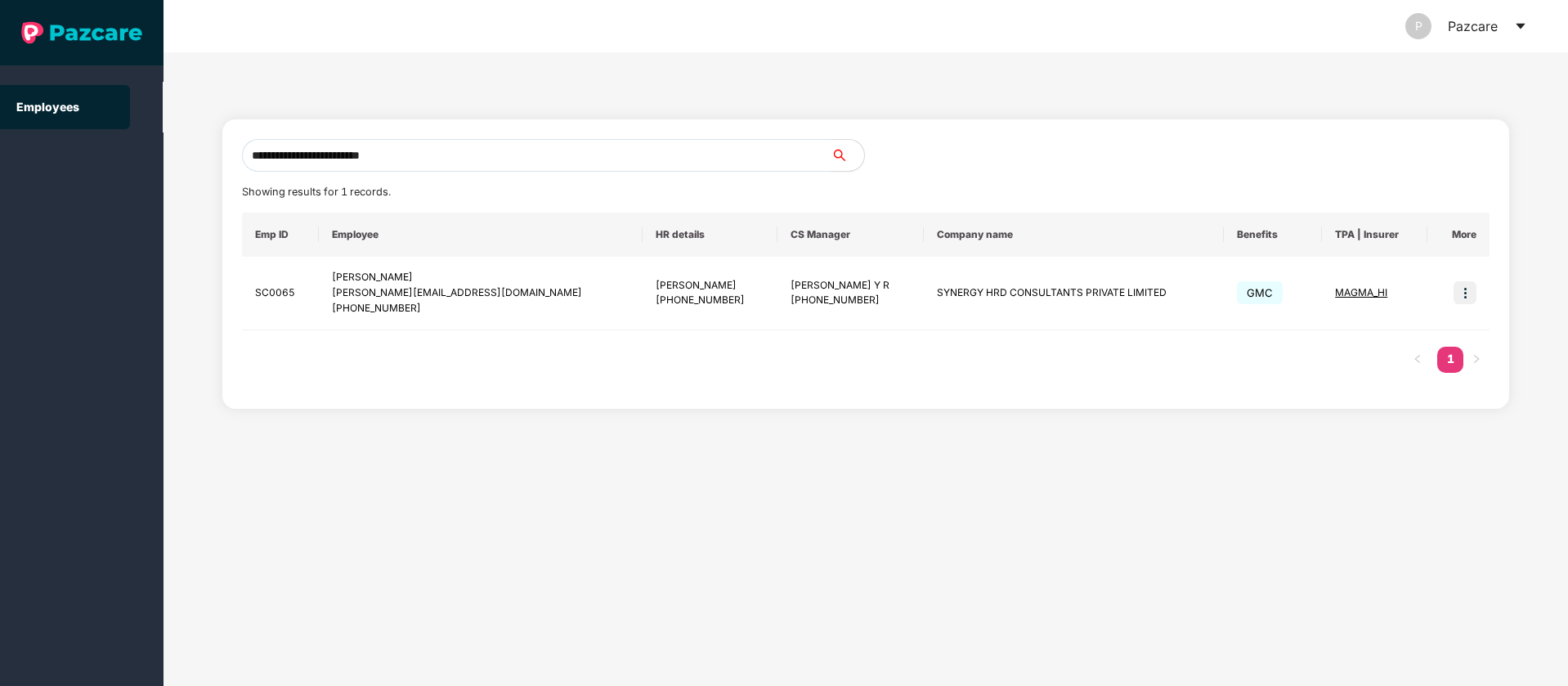
type input "**********"
